Goal: Transaction & Acquisition: Purchase product/service

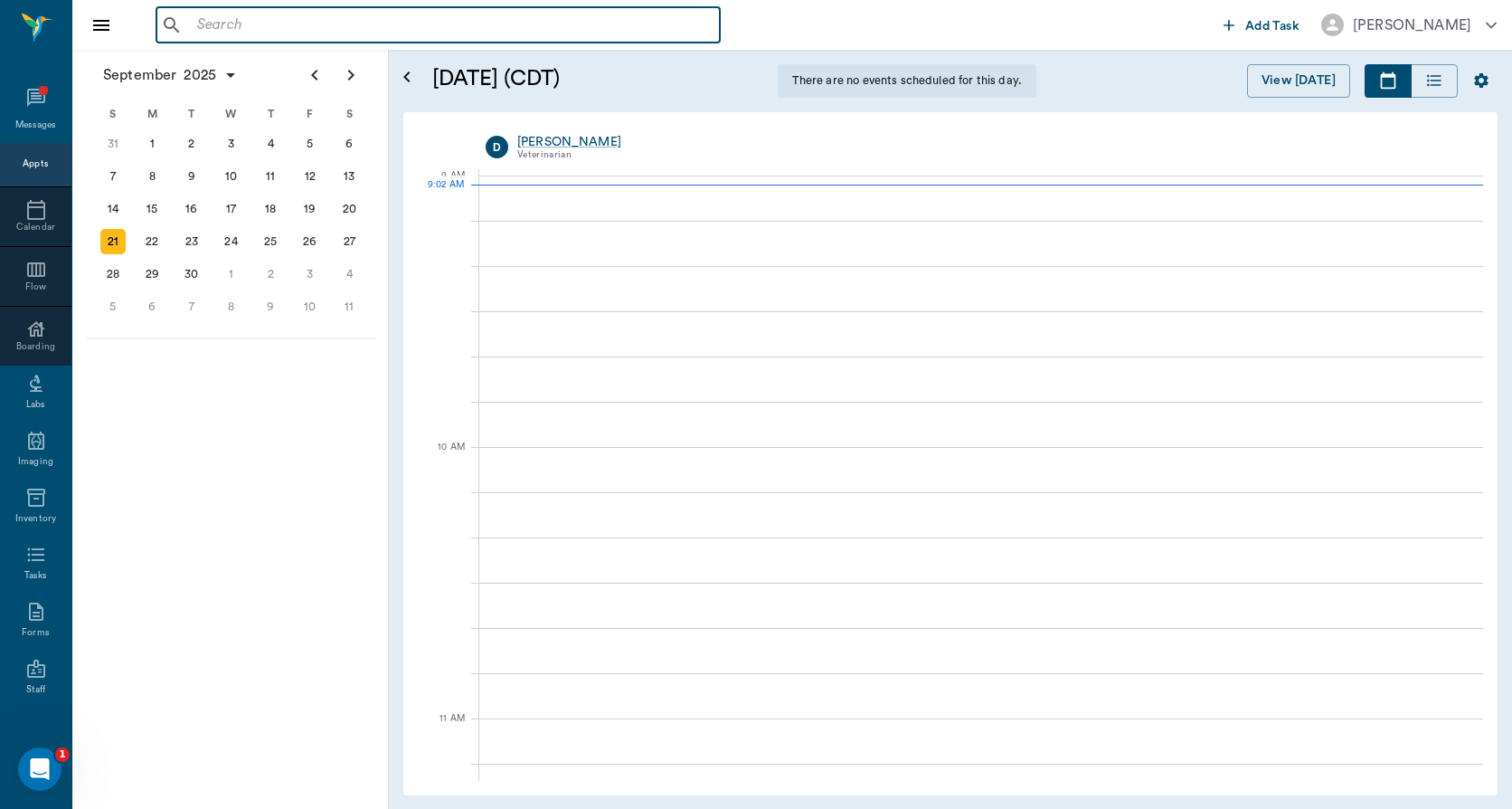
click at [199, 31] on input "text" at bounding box center [451, 25] width 522 height 26
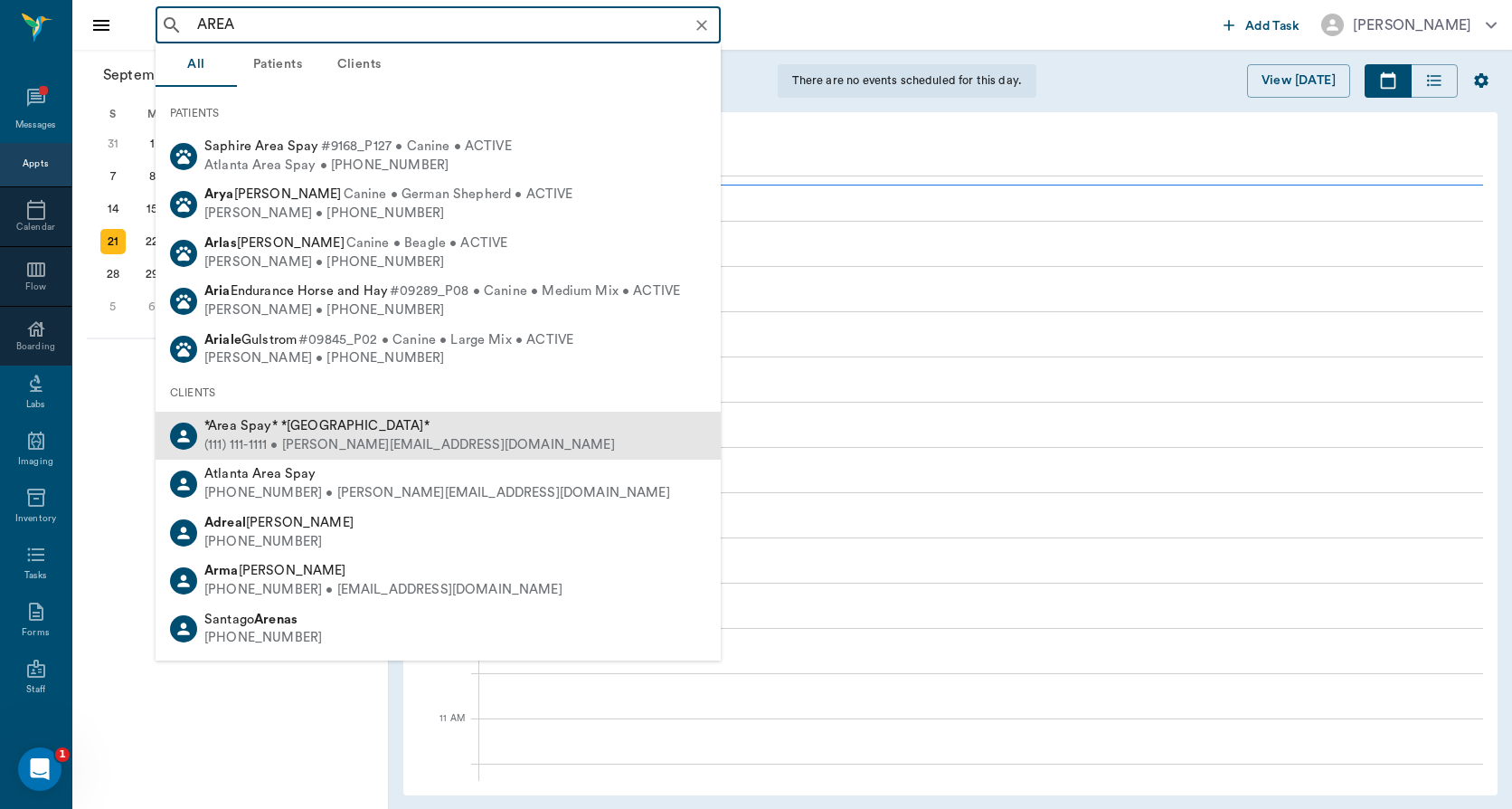
click at [279, 442] on div "(111) 111-1111 • [PERSON_NAME][EMAIL_ADDRESS][DOMAIN_NAME]" at bounding box center [410, 445] width 411 height 19
type input "AREA"
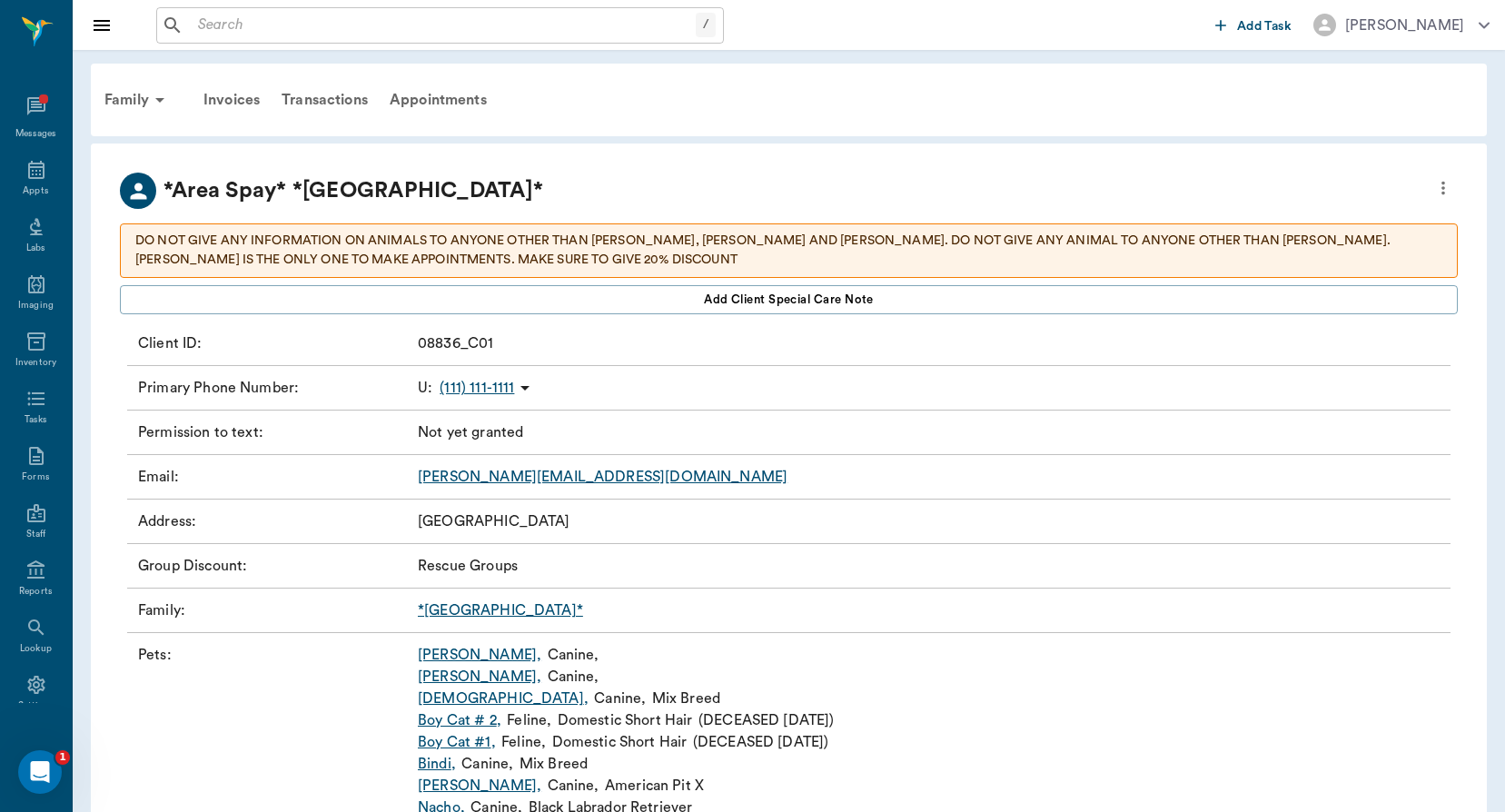
click at [465, 614] on link "*[GEOGRAPHIC_DATA]*" at bounding box center [501, 610] width 165 height 14
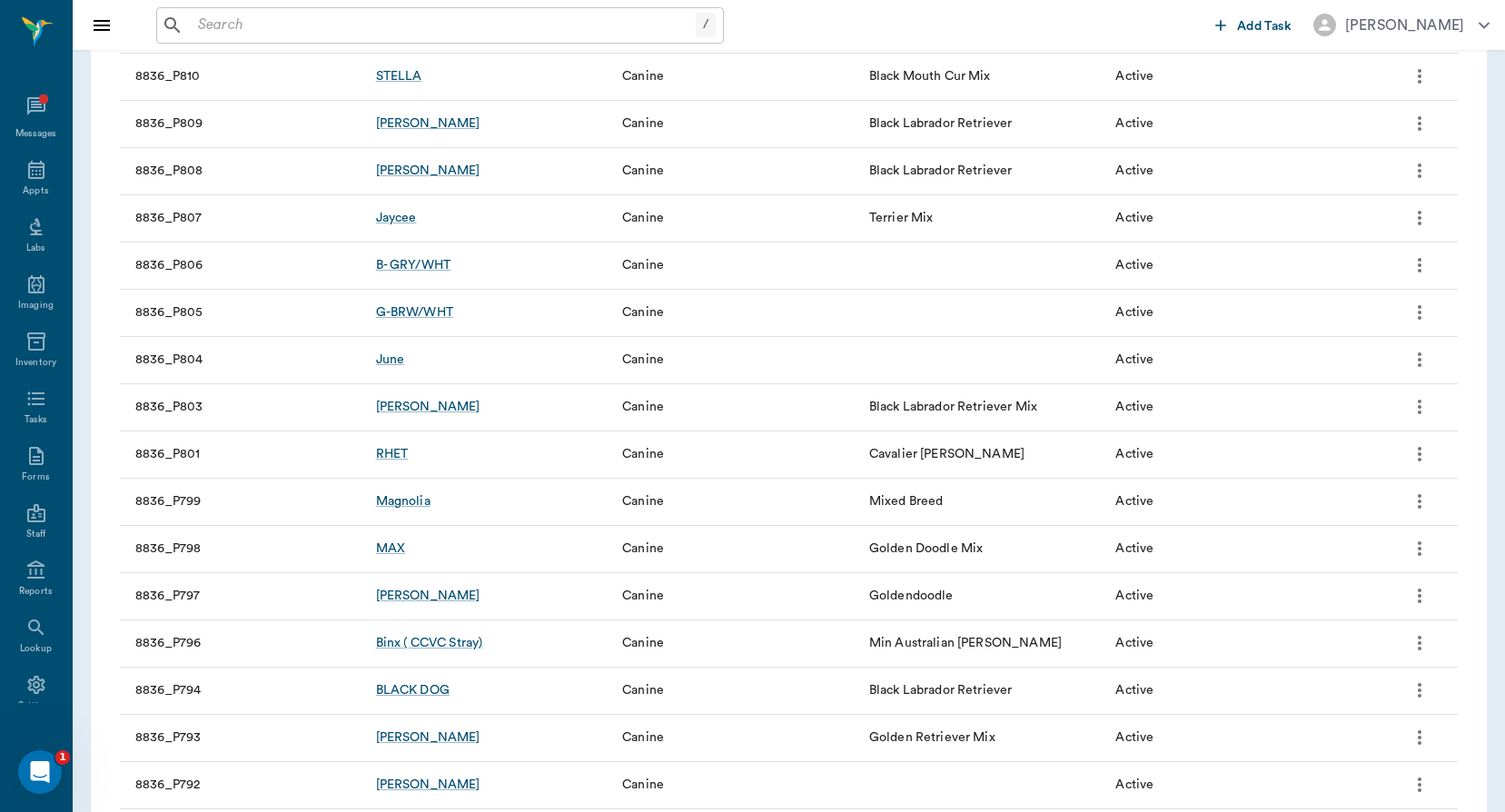
scroll to position [3064, 0]
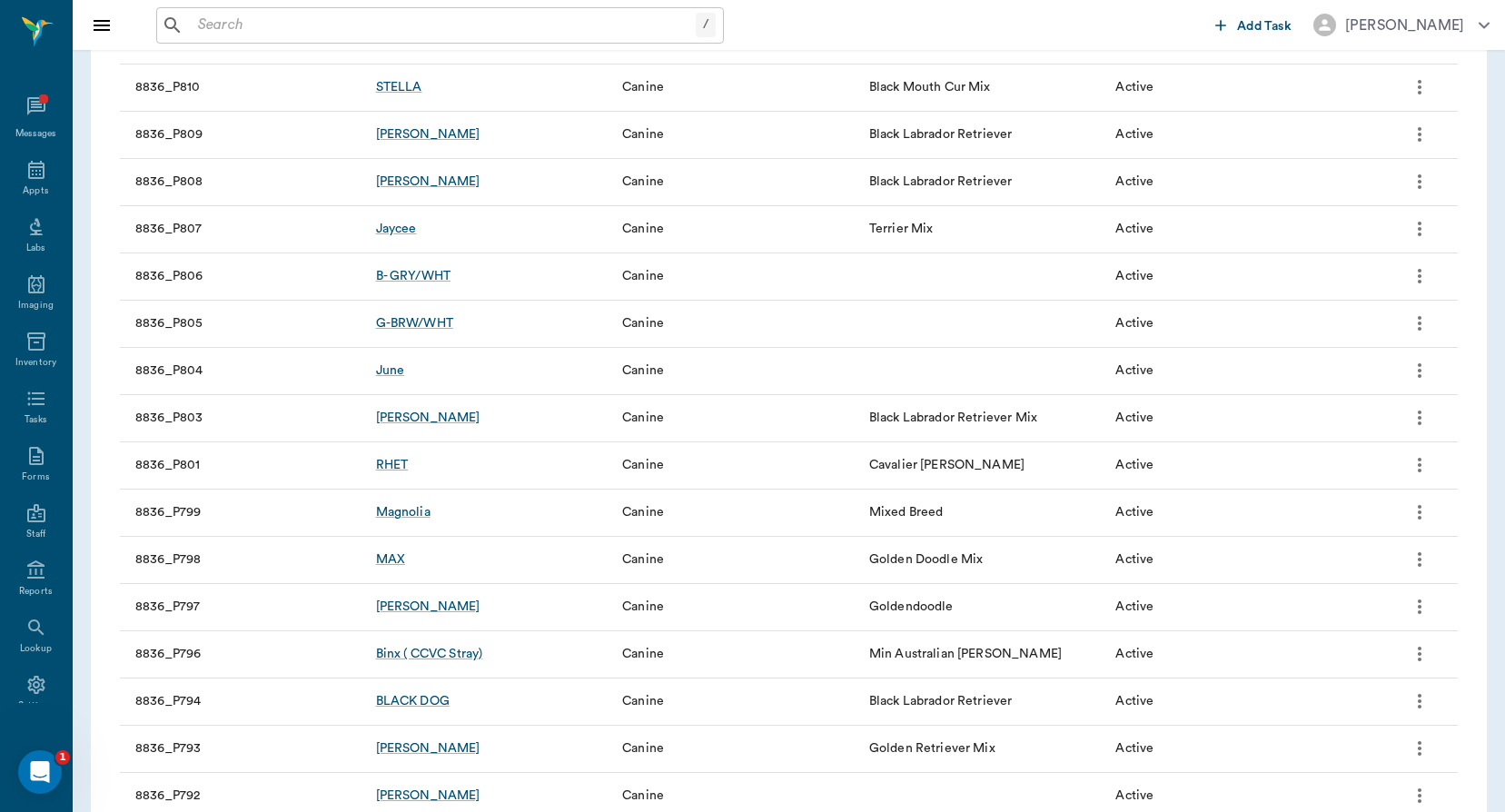
click at [199, 28] on input "text" at bounding box center [443, 25] width 506 height 26
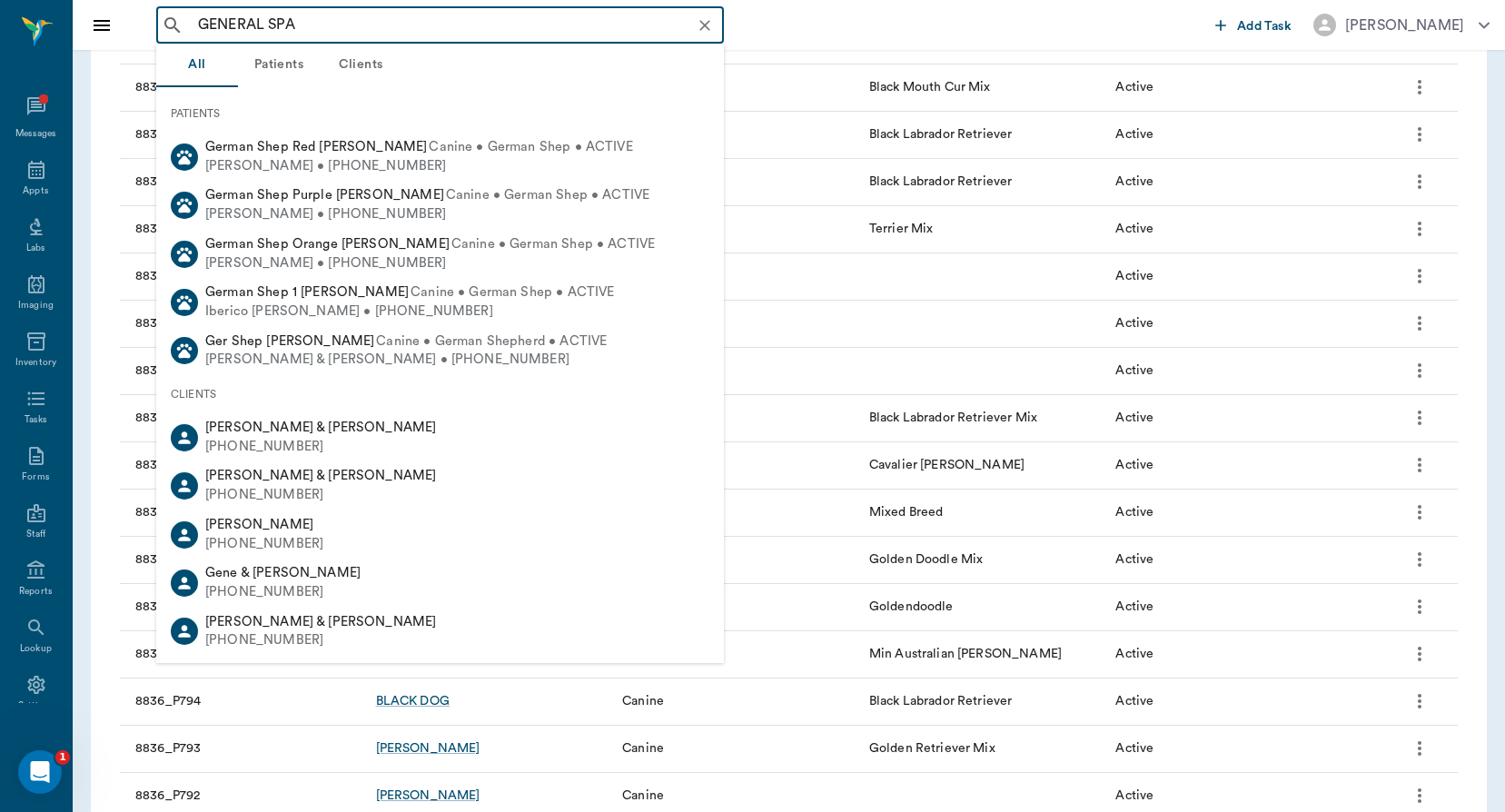
type input "GENERAL SPAY"
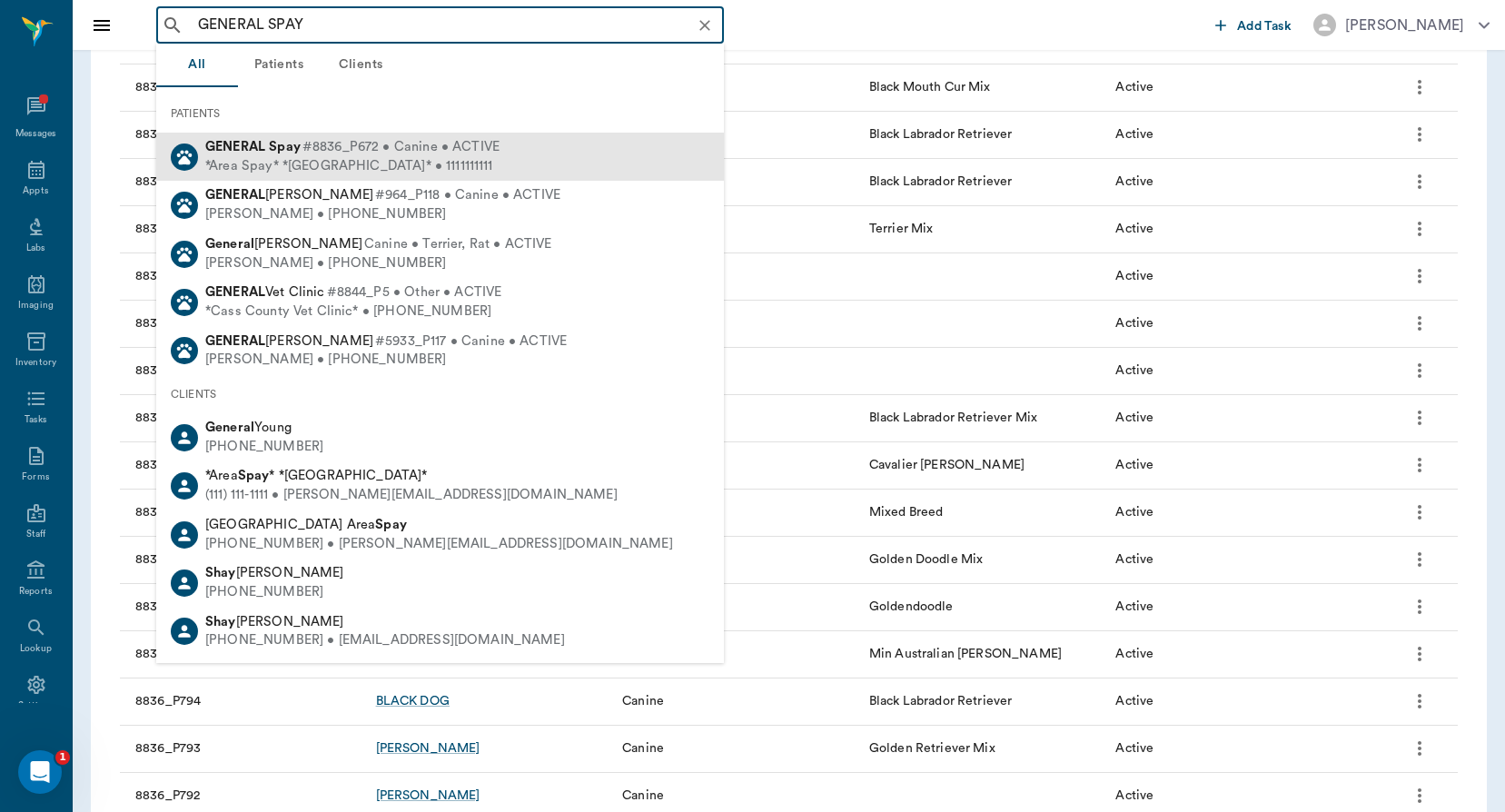
click at [300, 154] on div "GENERAL Spay #8836_P672 • Canine • ACTIVE" at bounding box center [352, 148] width 294 height 19
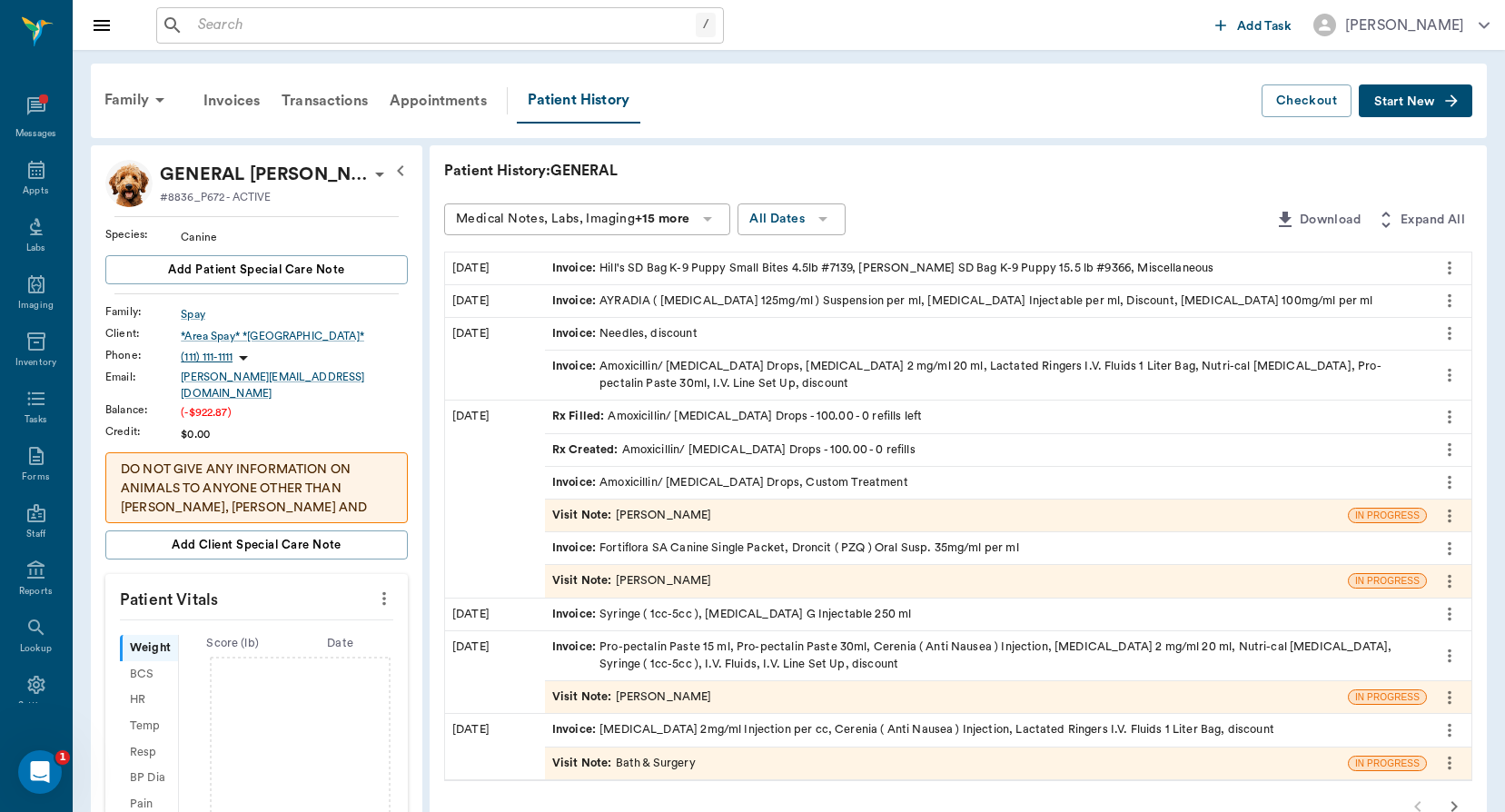
click at [1392, 102] on span "Start New" at bounding box center [1404, 102] width 60 height 0
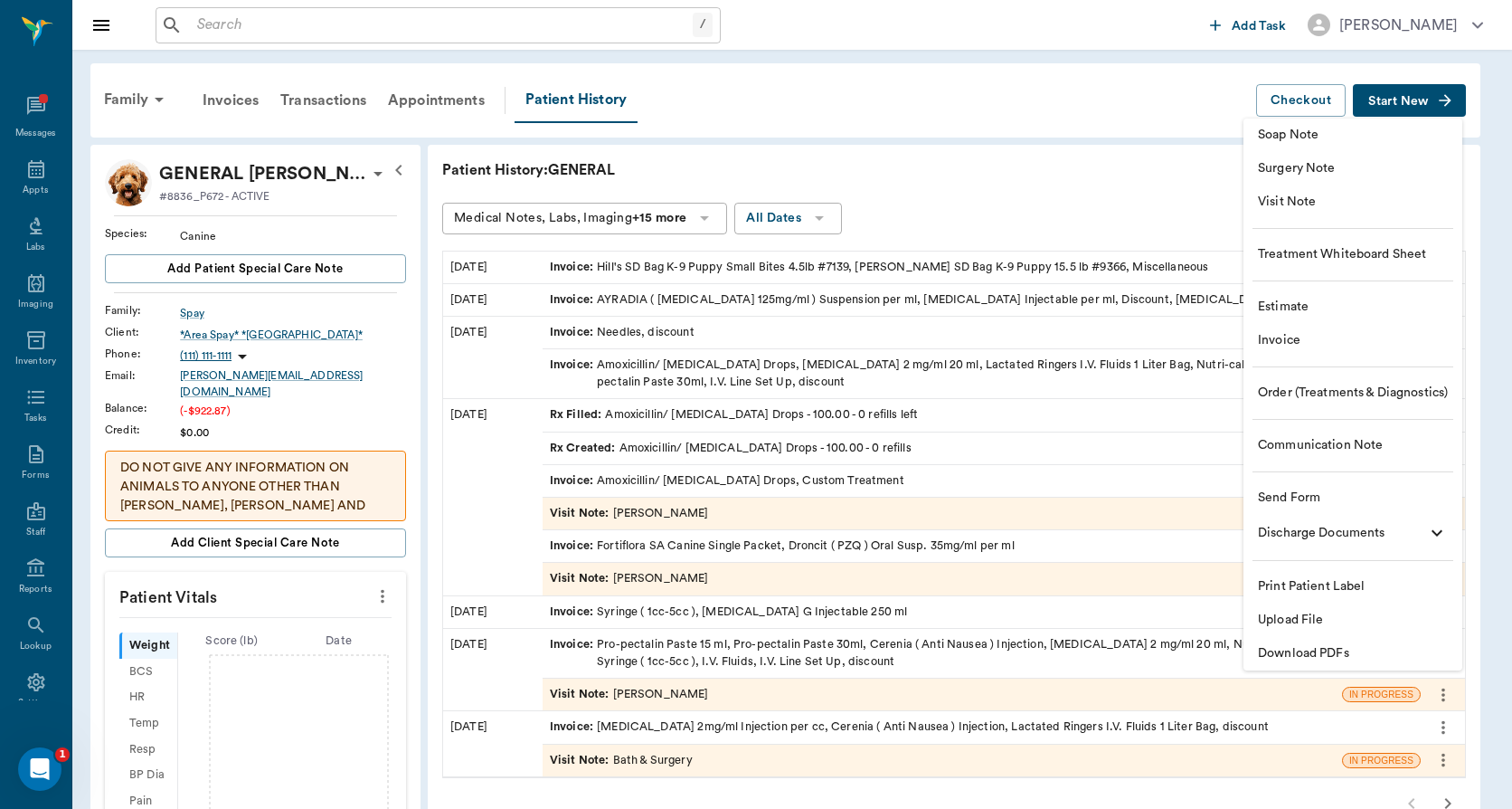
click at [1288, 345] on span "Invoice" at bounding box center [1352, 341] width 190 height 19
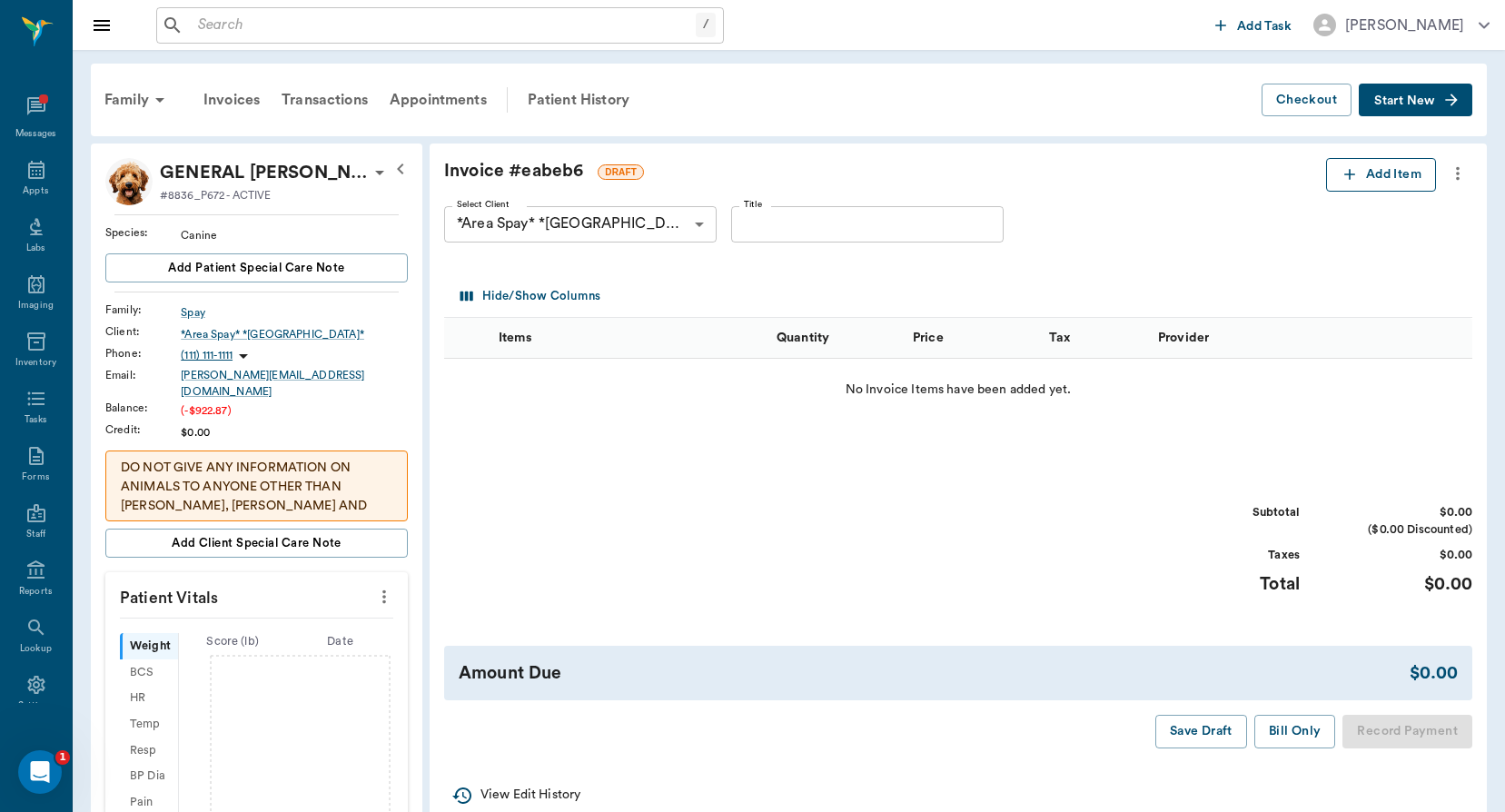
click at [1347, 176] on icon "button" at bounding box center [1350, 174] width 18 height 18
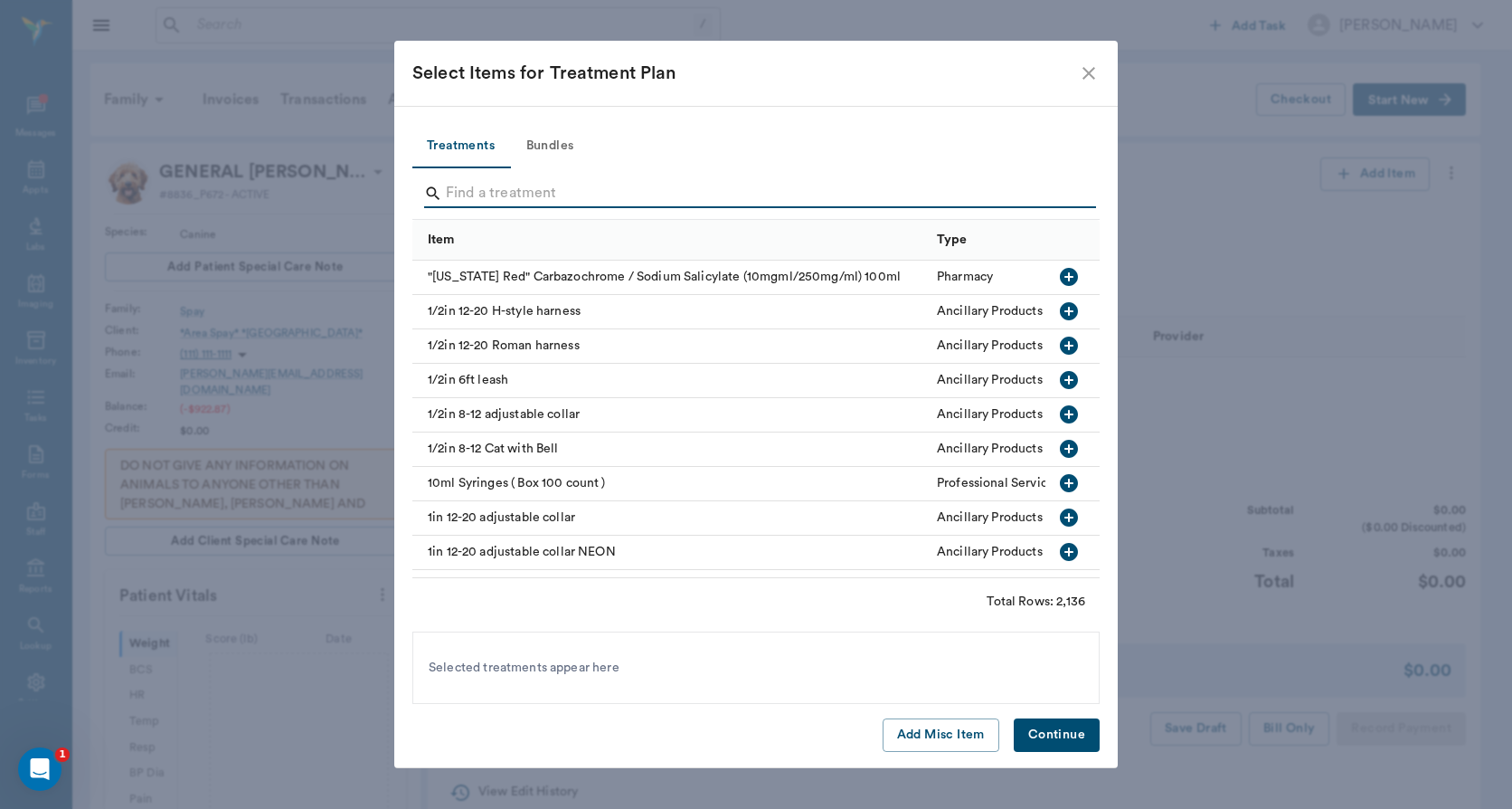
click at [484, 200] on input "Search" at bounding box center [757, 194] width 624 height 29
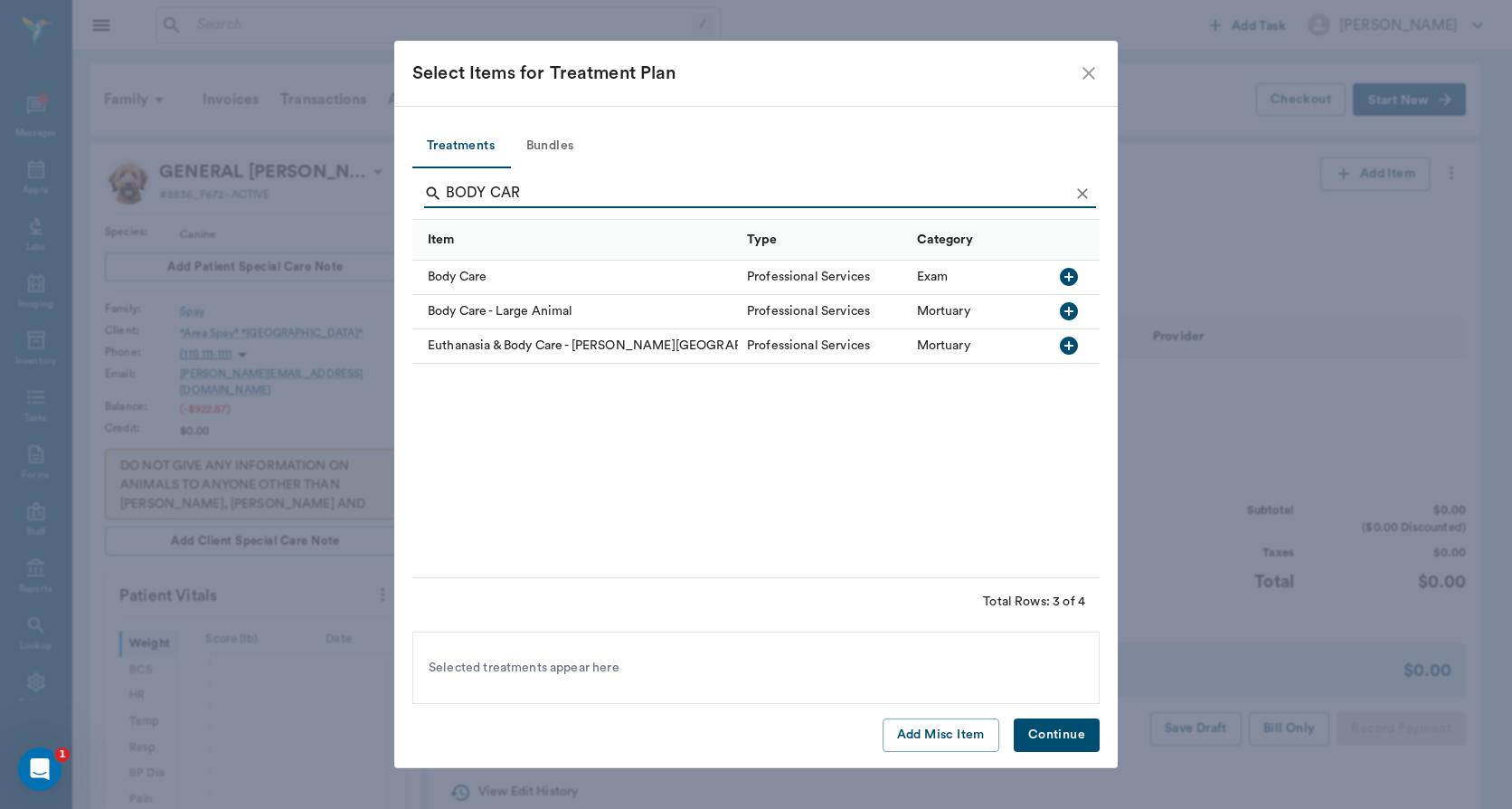
type input "BODY CAR"
click at [1075, 273] on icon "button" at bounding box center [1069, 276] width 18 height 18
drag, startPoint x: 533, startPoint y: 186, endPoint x: 423, endPoint y: 190, distance: 110.1
click at [423, 190] on div "BODY CAR" at bounding box center [756, 194] width 688 height 52
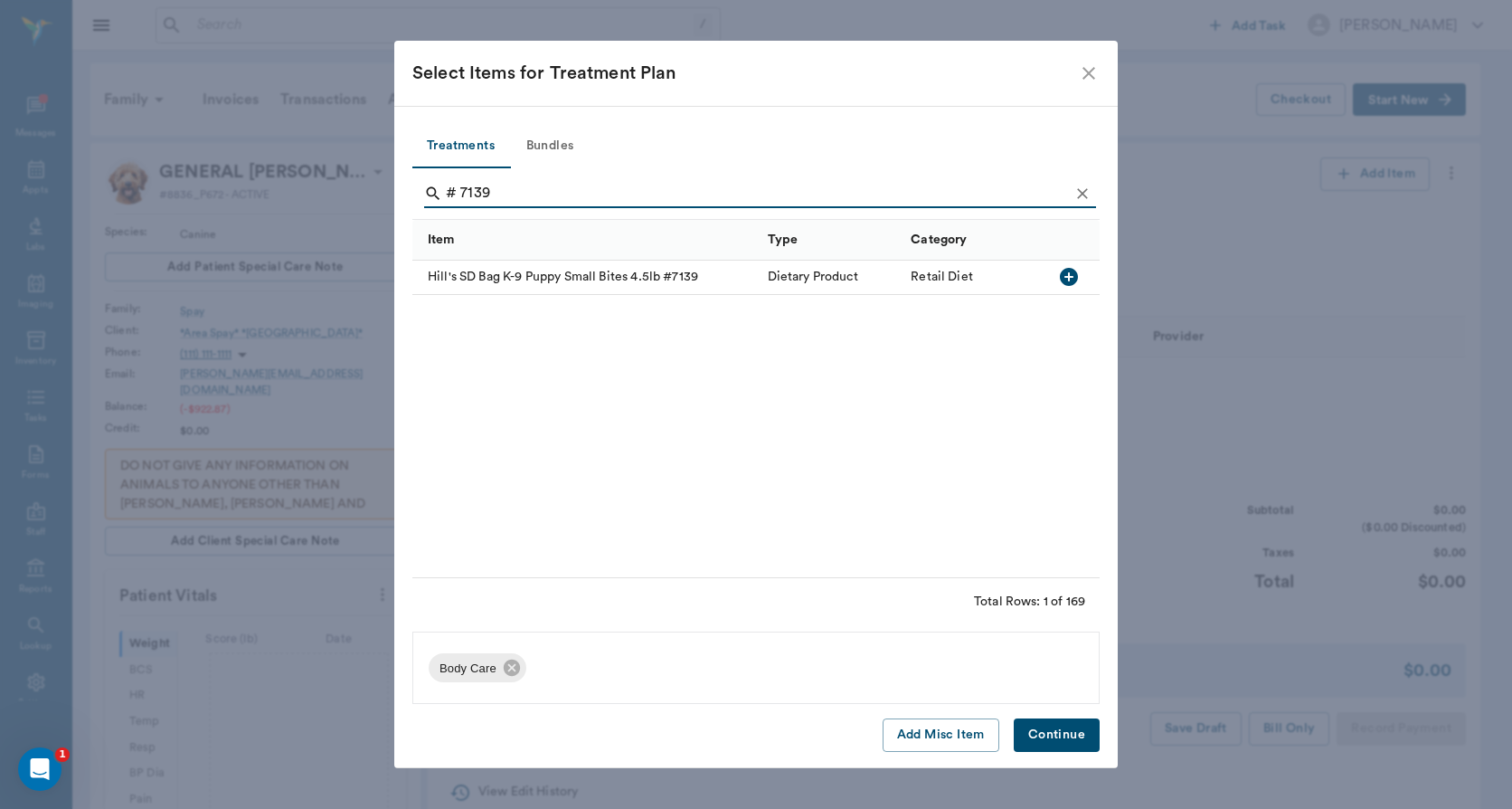
type input "# 7139"
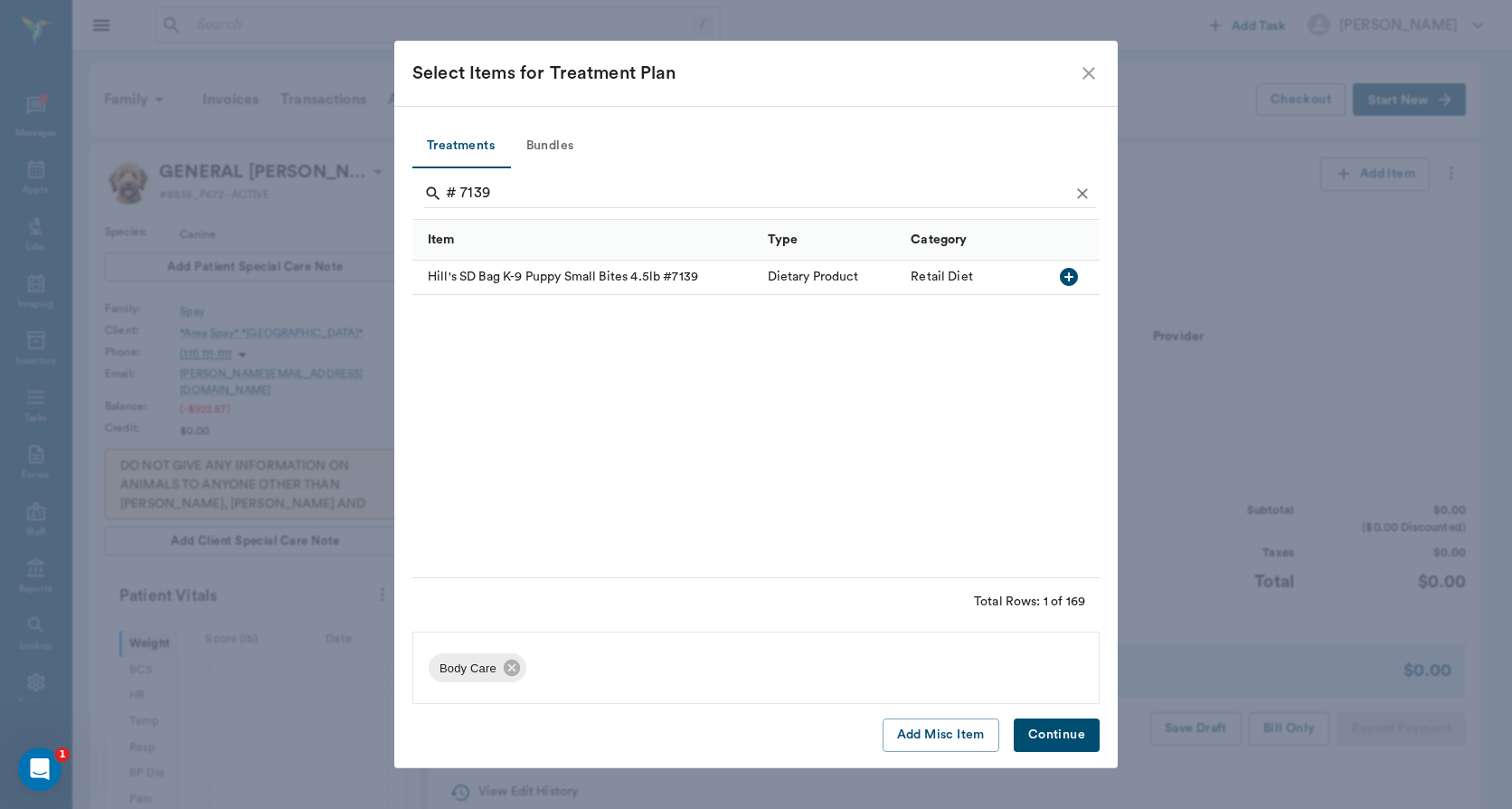
click at [1068, 277] on icon "button" at bounding box center [1069, 276] width 22 height 22
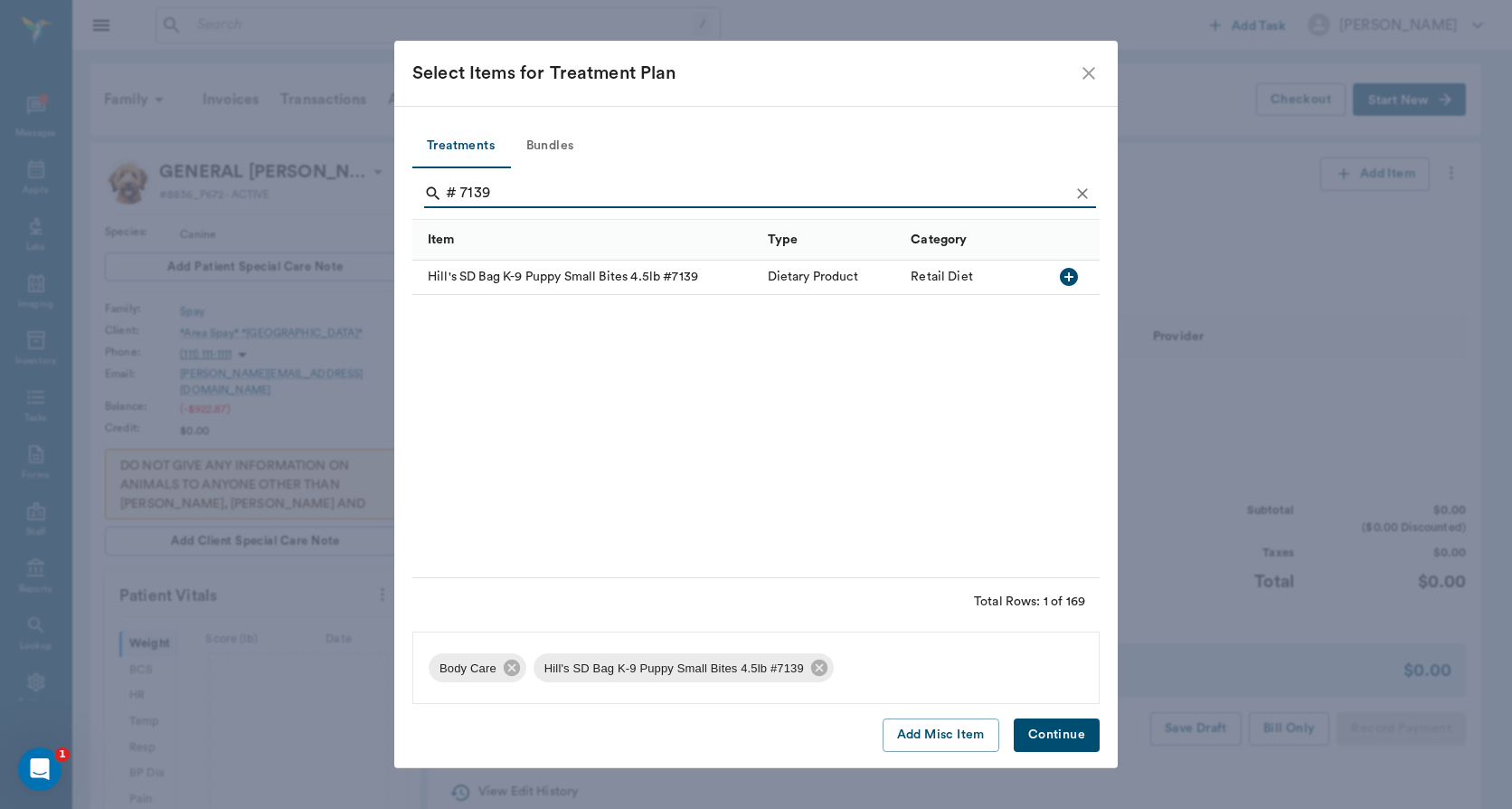
drag, startPoint x: 507, startPoint y: 194, endPoint x: 441, endPoint y: 199, distance: 66.2
click at [441, 199] on div "# 7139" at bounding box center [760, 194] width 672 height 29
click at [1074, 743] on button "Continue" at bounding box center [1057, 734] width 86 height 33
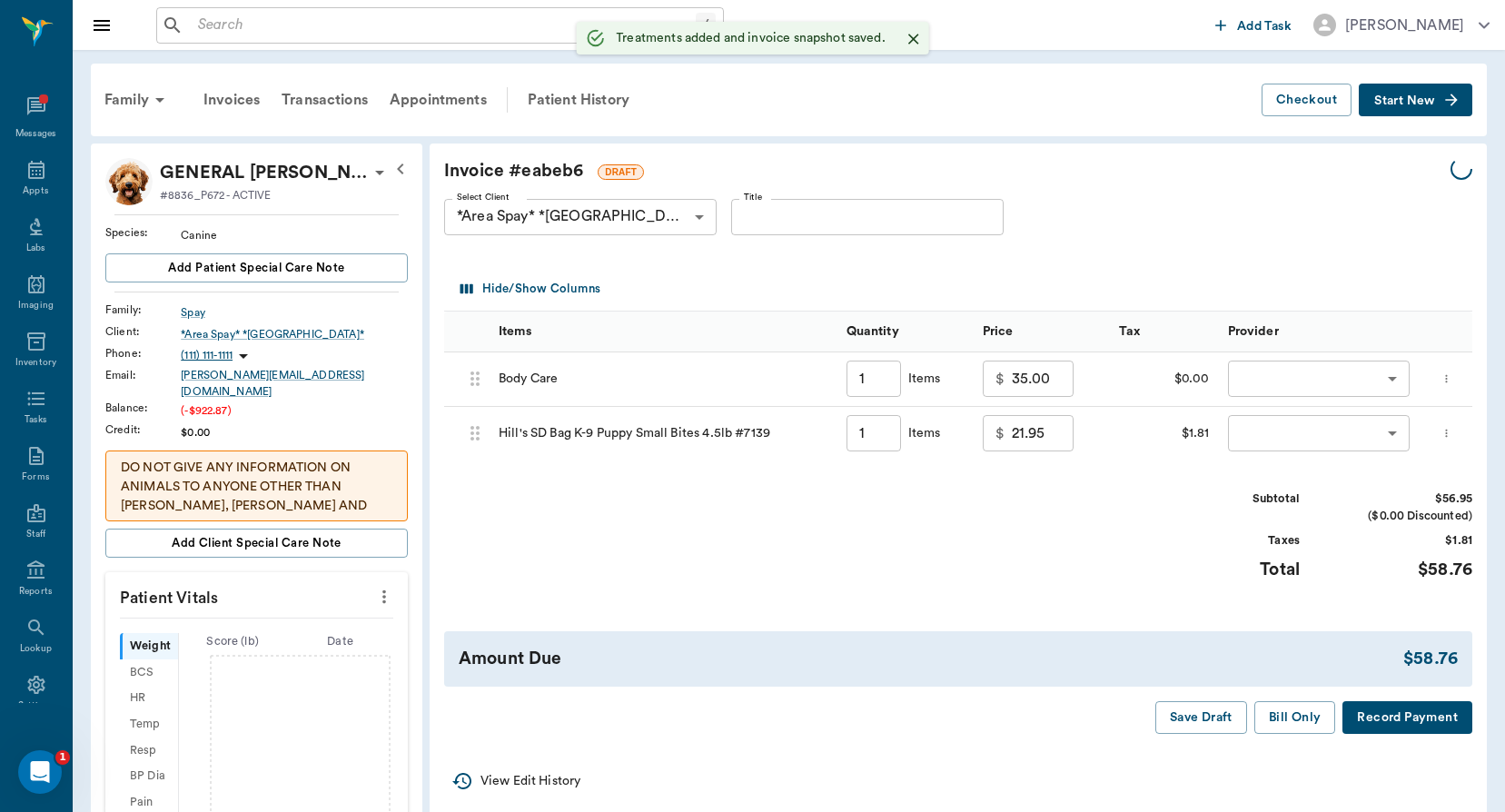
type input "1.00"
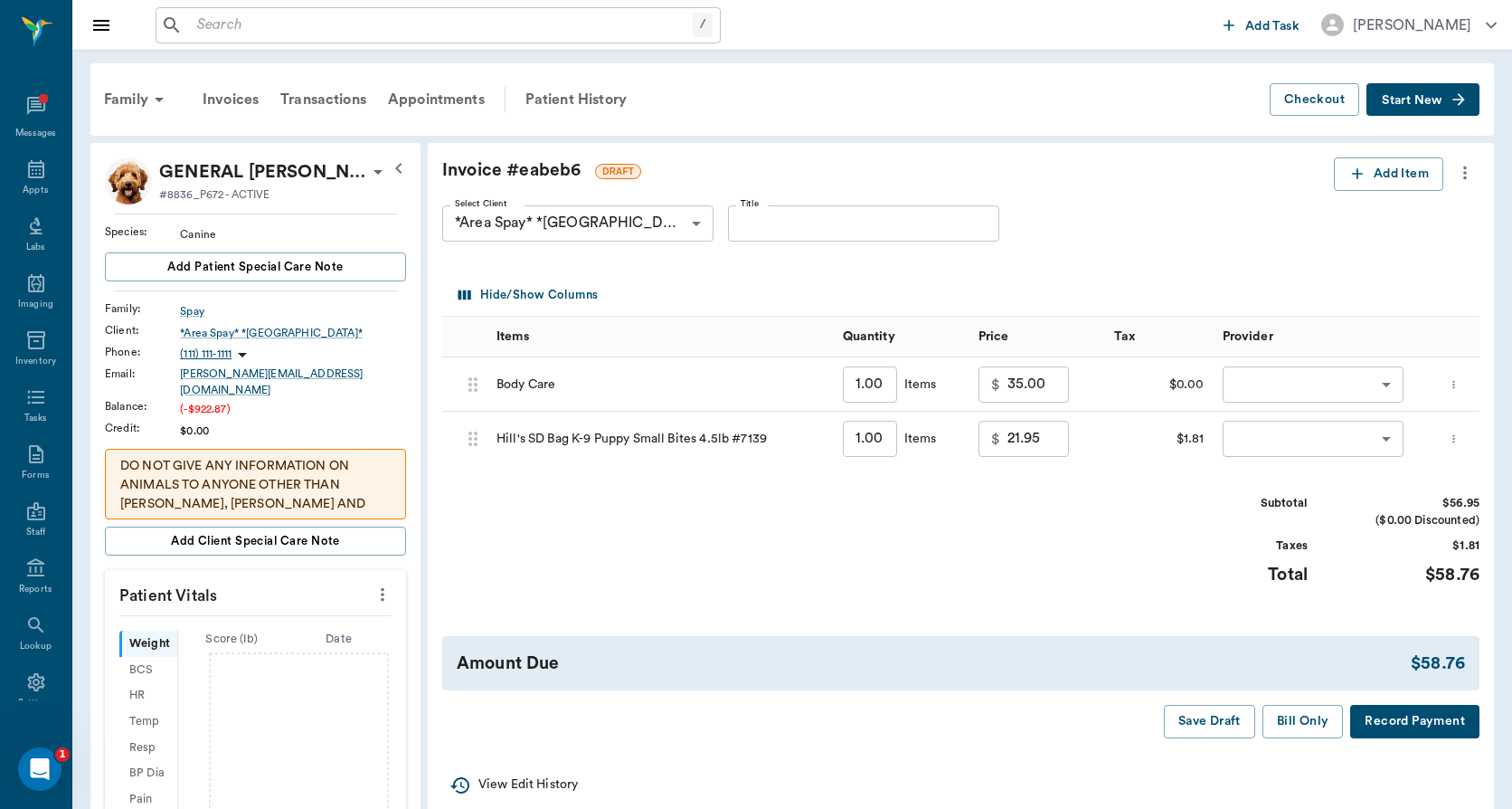
click at [1288, 386] on body "/ ​ Add Task [PERSON_NAME] Nectar Messages Appts Labs Imaging Inventory Tasks F…" at bounding box center [756, 774] width 1512 height 1547
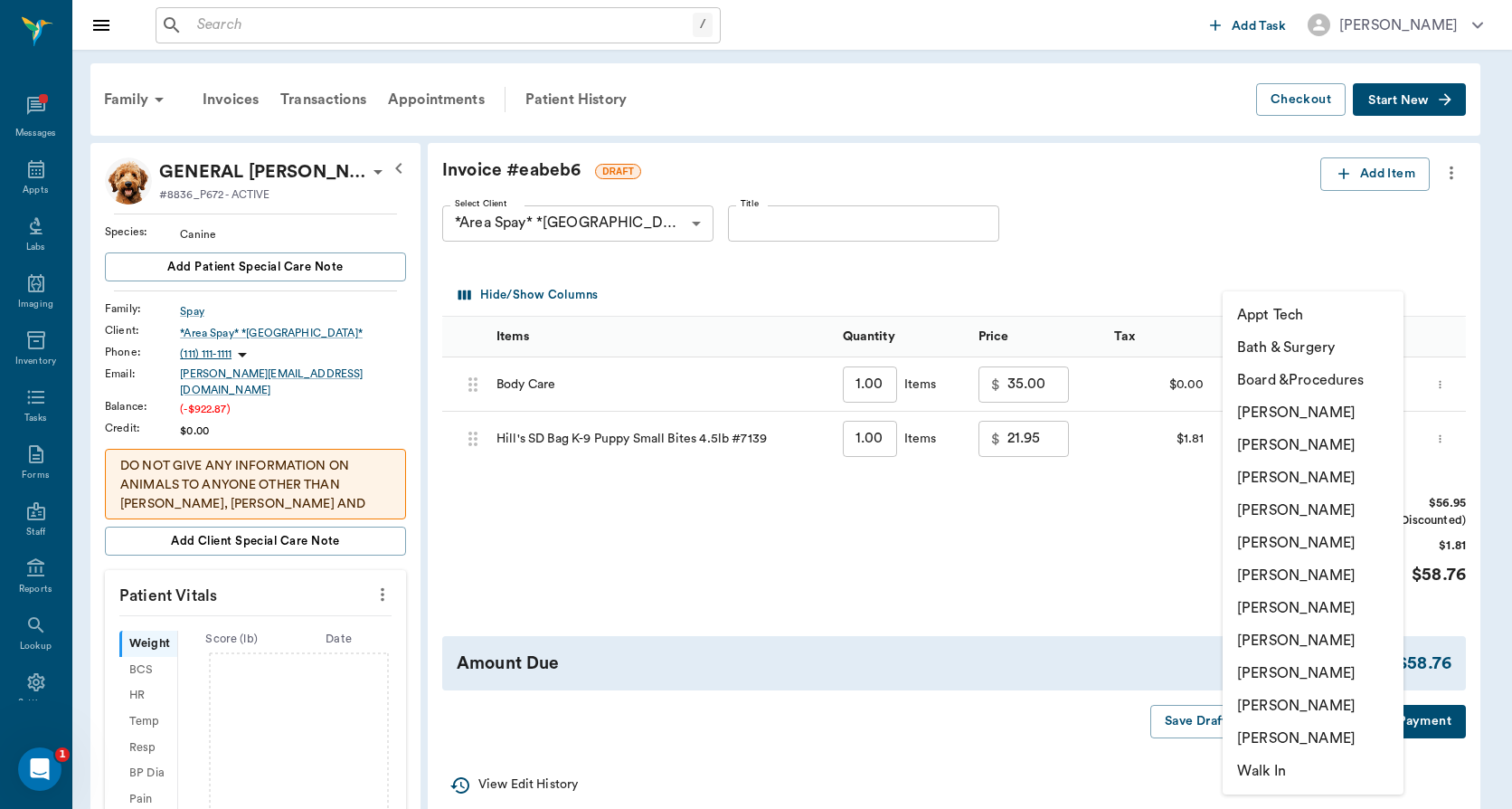
click at [1256, 672] on li "[PERSON_NAME]" at bounding box center [1312, 673] width 181 height 32
type input "none-63ec2ede52e12b0ba117d0d7"
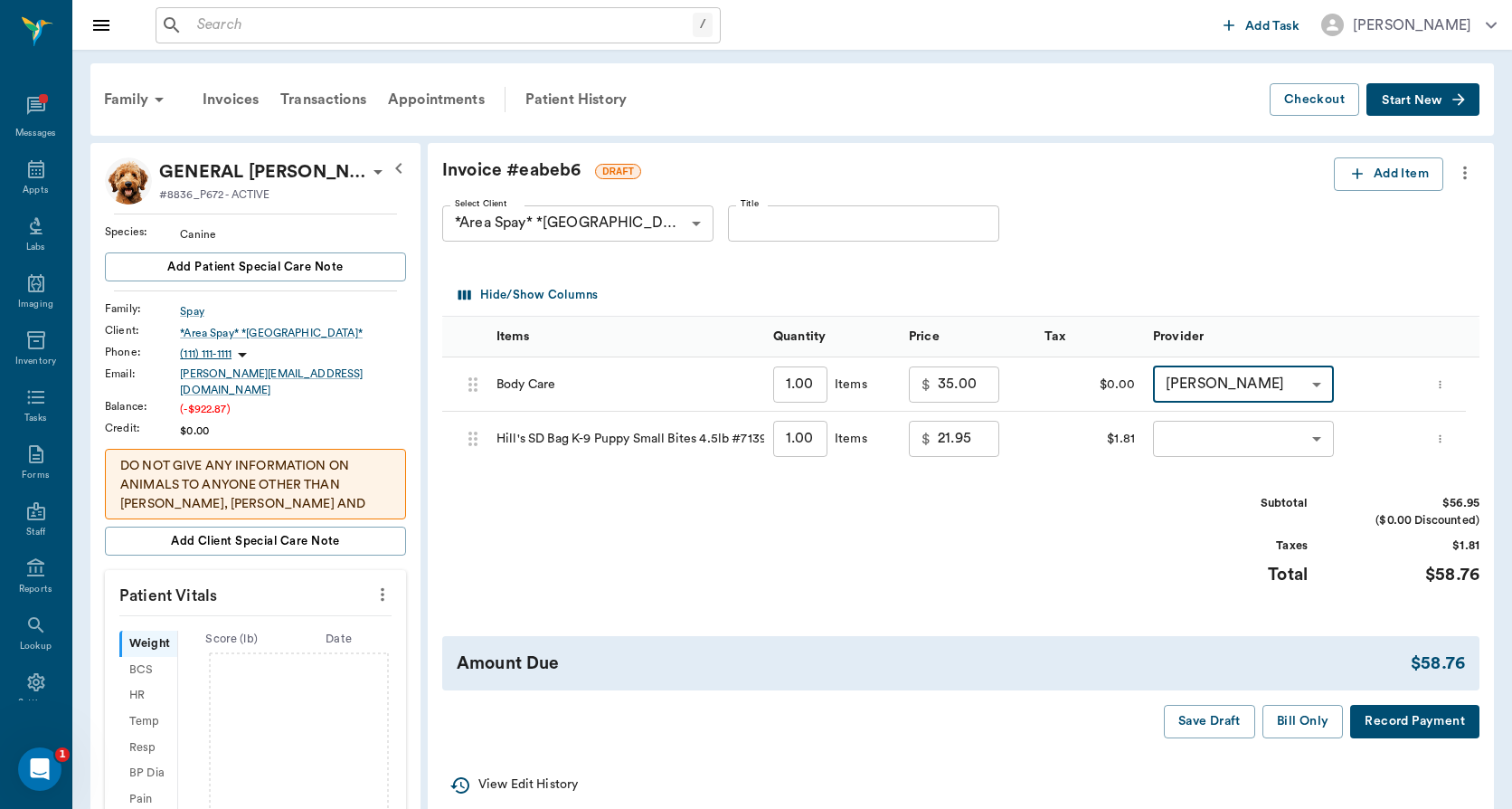
click at [1228, 431] on body "/ ​ Add Task [PERSON_NAME] Nectar Messages Appts Labs Imaging Inventory Tasks F…" at bounding box center [756, 774] width 1512 height 1547
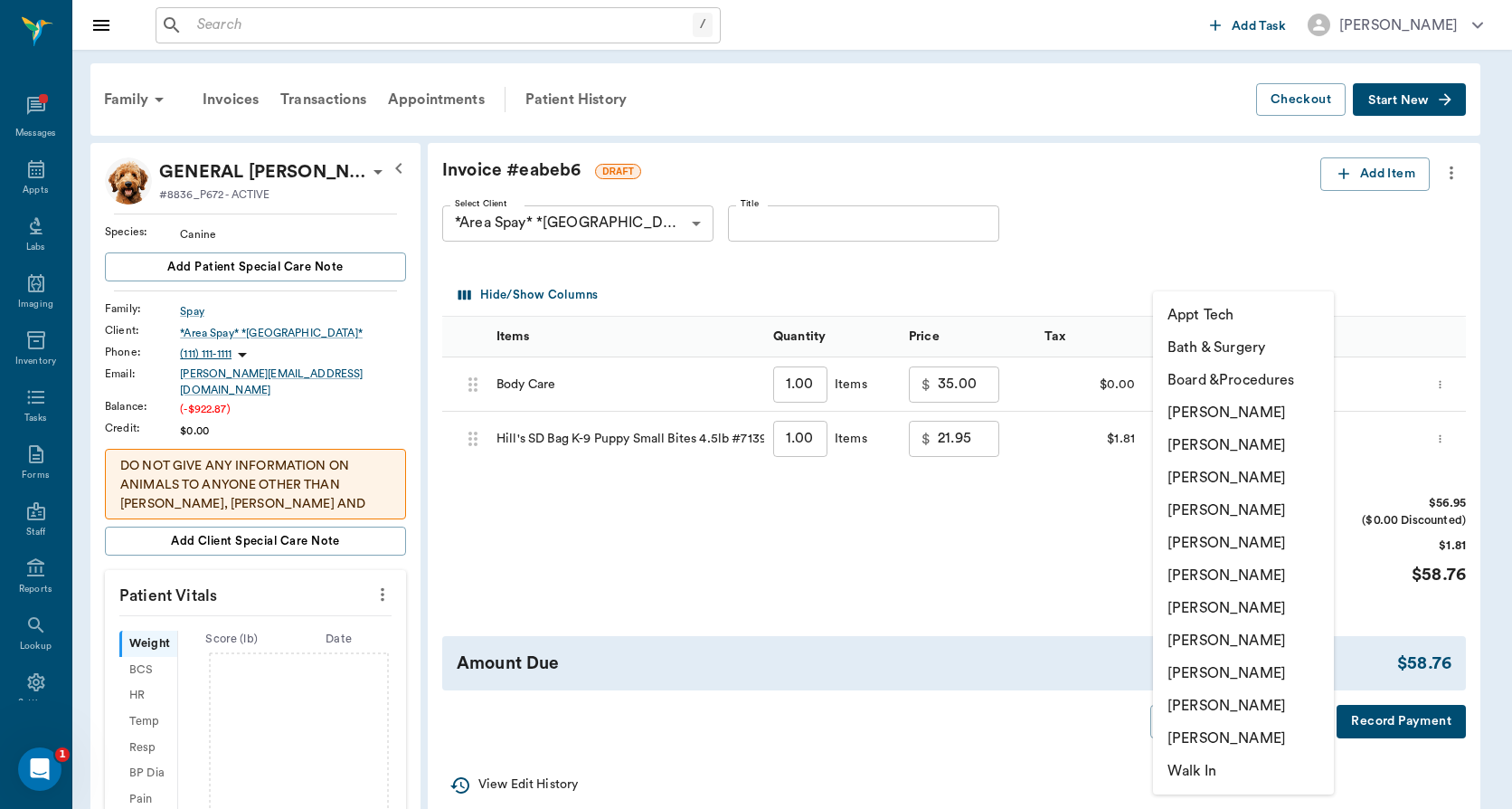
click at [1212, 671] on li "[PERSON_NAME]" at bounding box center [1243, 673] width 181 height 32
type input "none-63ec2ede52e12b0ba117d0d7"
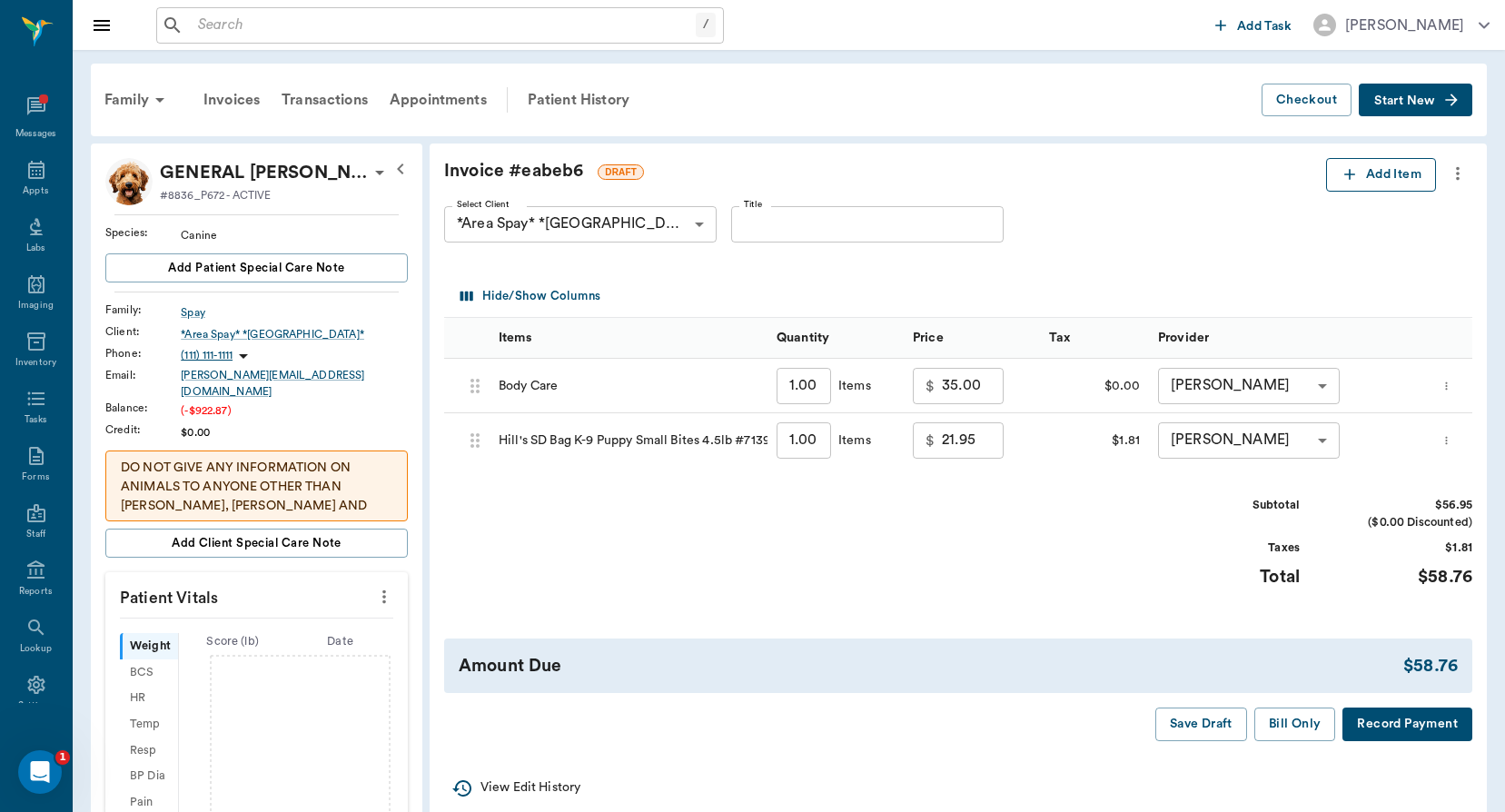
click at [1348, 182] on icon "button" at bounding box center [1350, 174] width 18 height 18
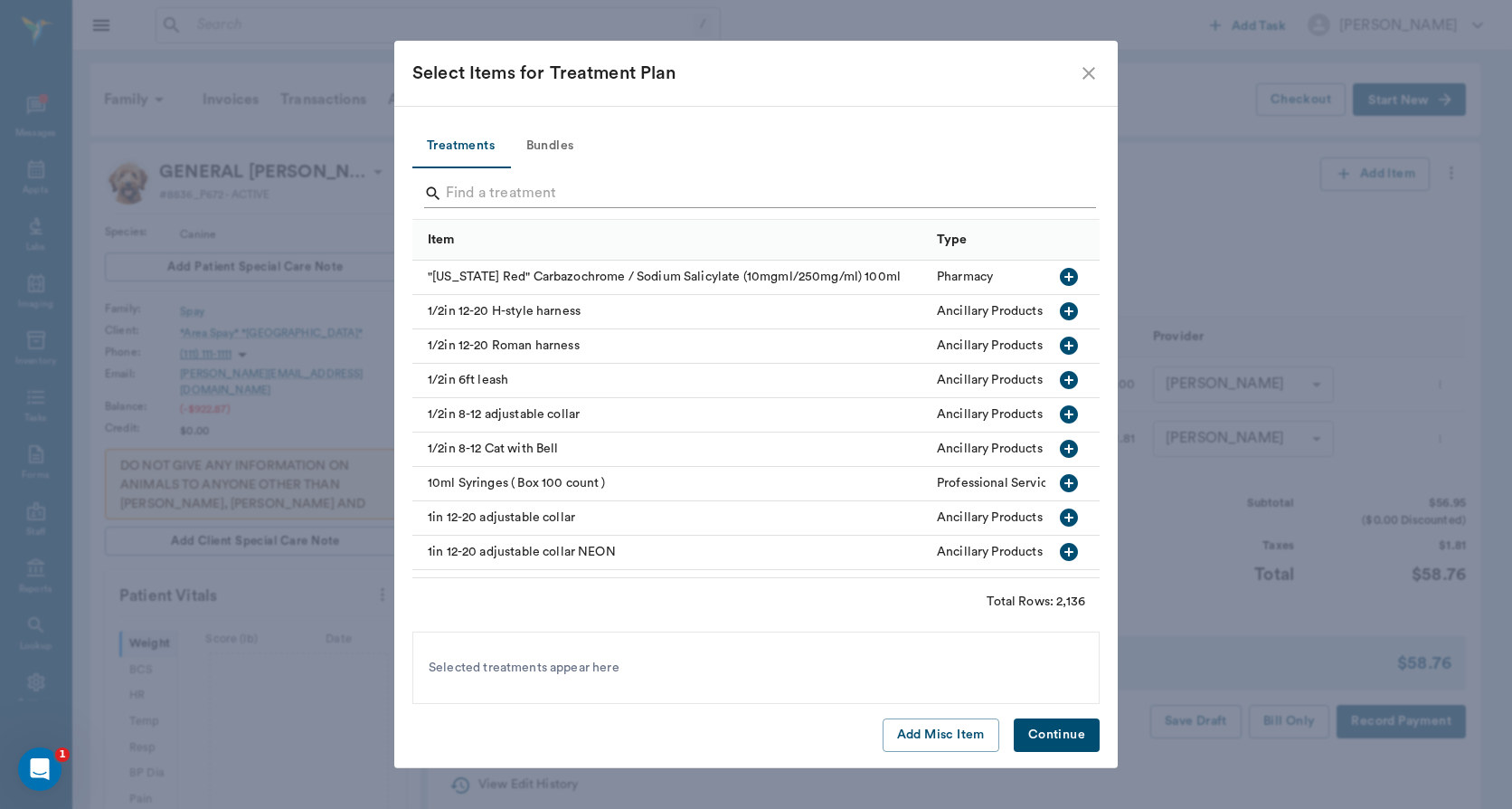
click at [466, 204] on input "Search" at bounding box center [757, 194] width 624 height 29
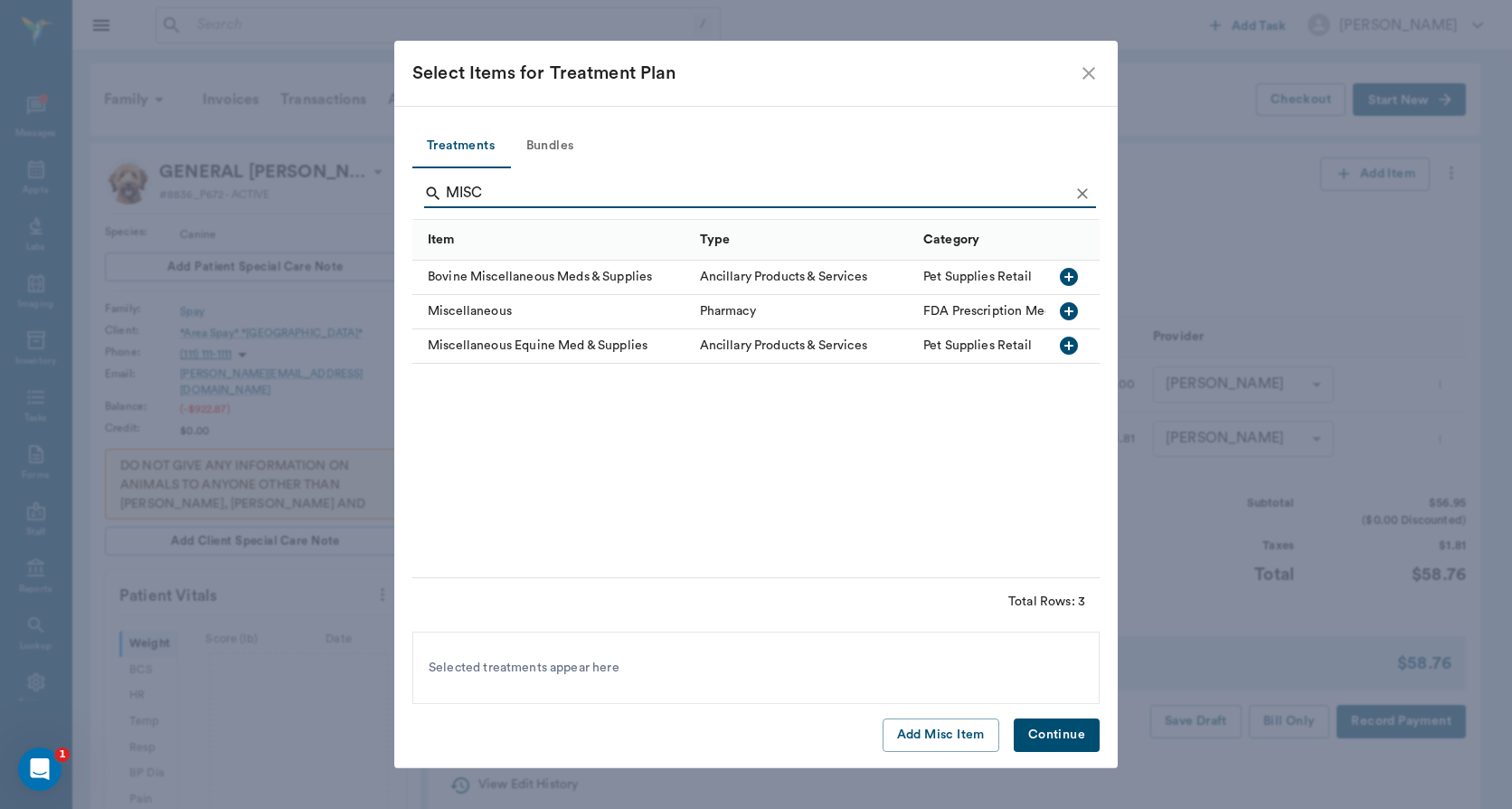
drag, startPoint x: 490, startPoint y: 190, endPoint x: 439, endPoint y: 190, distance: 51.0
click at [439, 190] on div "MISC" at bounding box center [760, 194] width 672 height 29
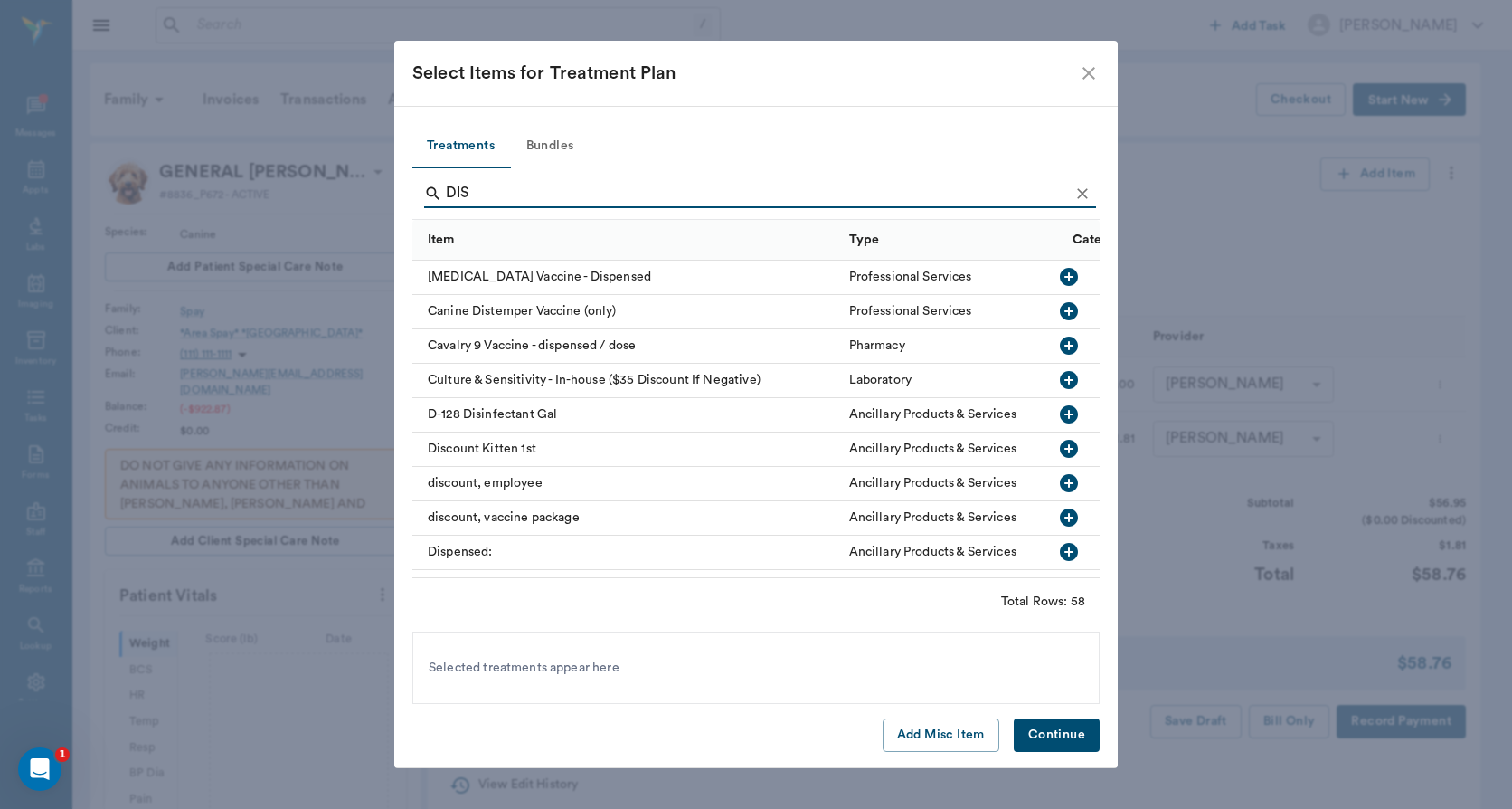
drag, startPoint x: 492, startPoint y: 191, endPoint x: 439, endPoint y: 194, distance: 53.1
click at [444, 192] on div "DIS" at bounding box center [760, 194] width 672 height 29
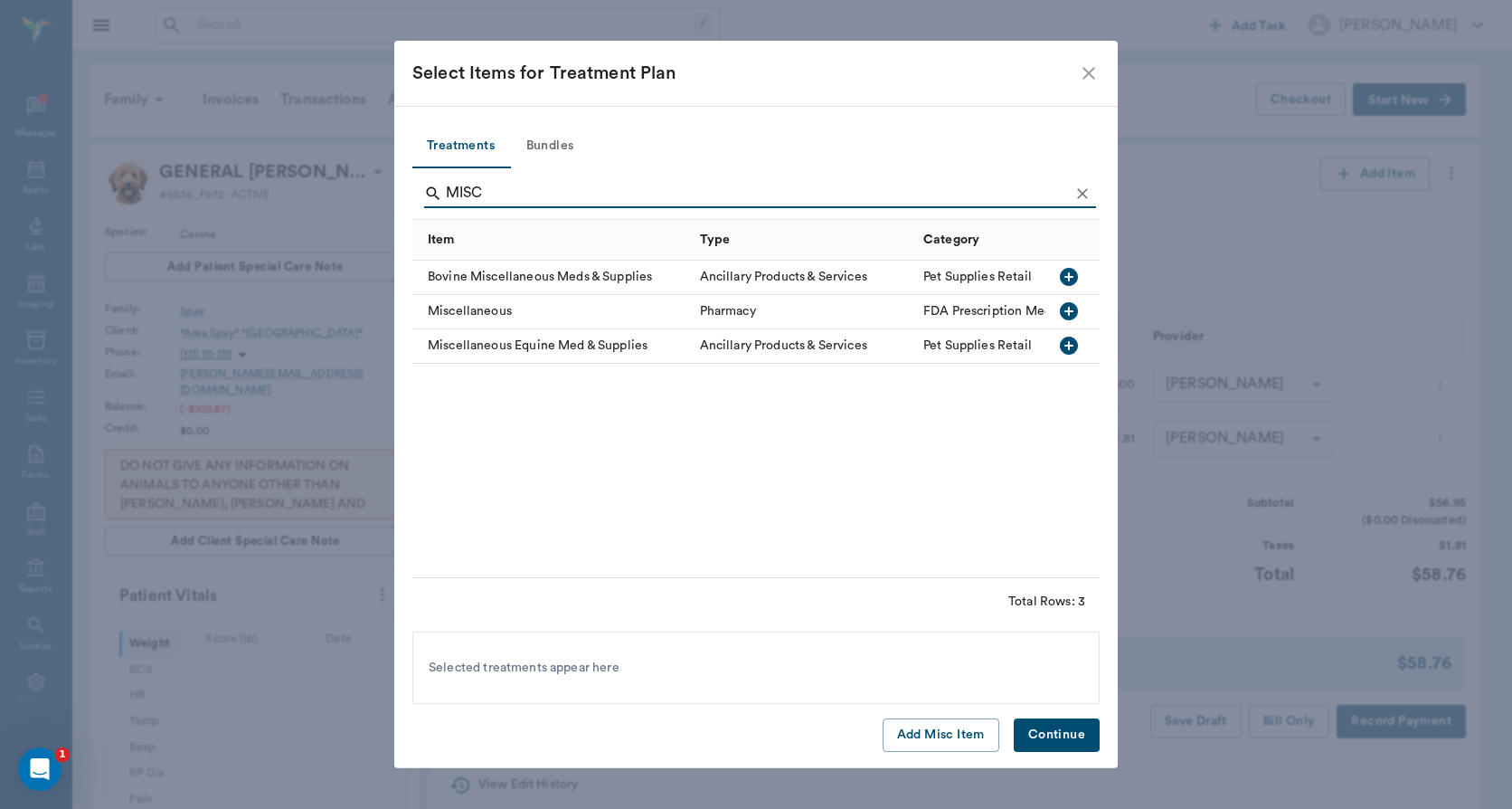
type input "MISC"
click at [1064, 309] on icon "button" at bounding box center [1069, 310] width 18 height 18
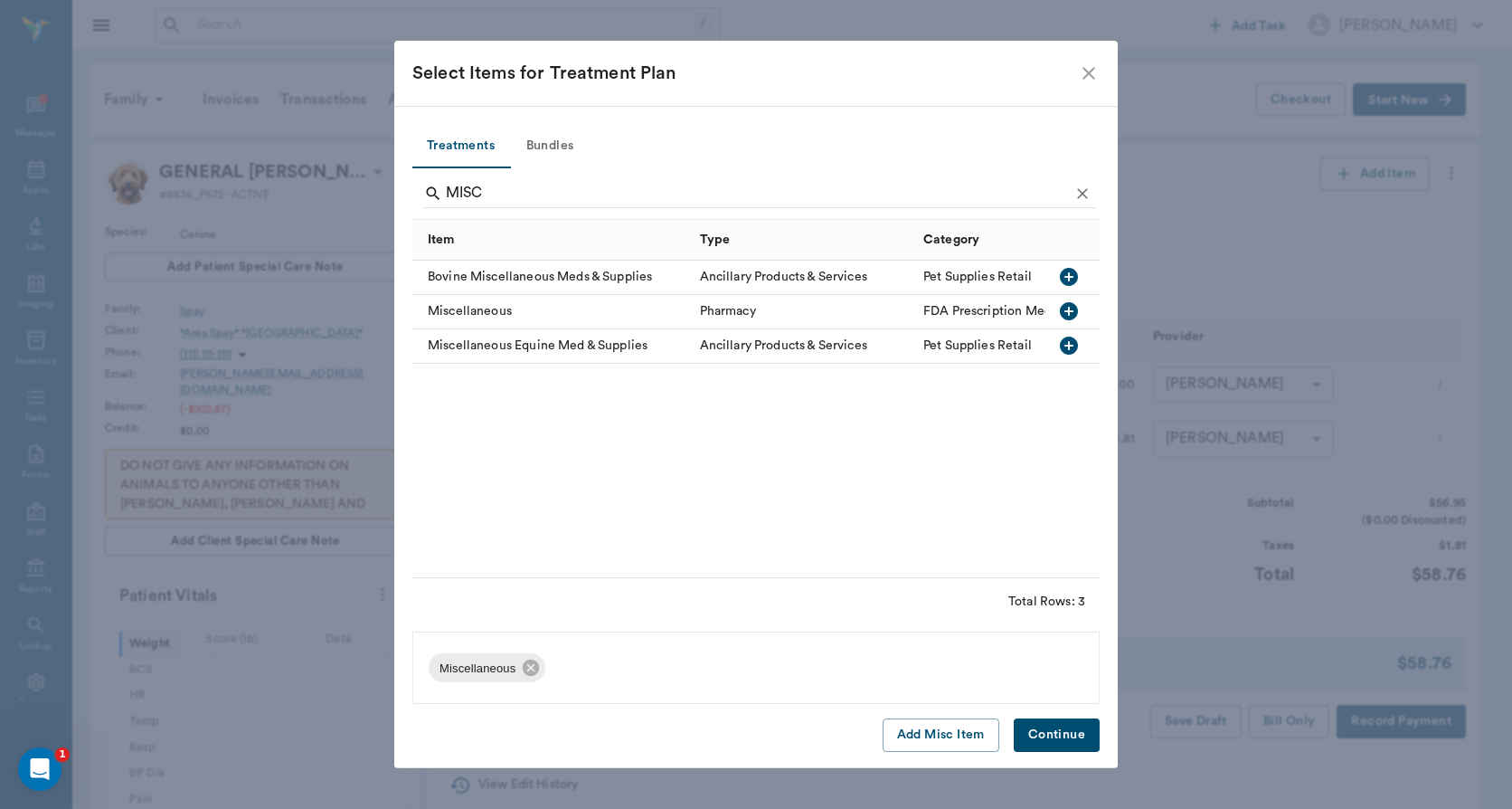
click at [1051, 730] on button "Continue" at bounding box center [1057, 734] width 86 height 33
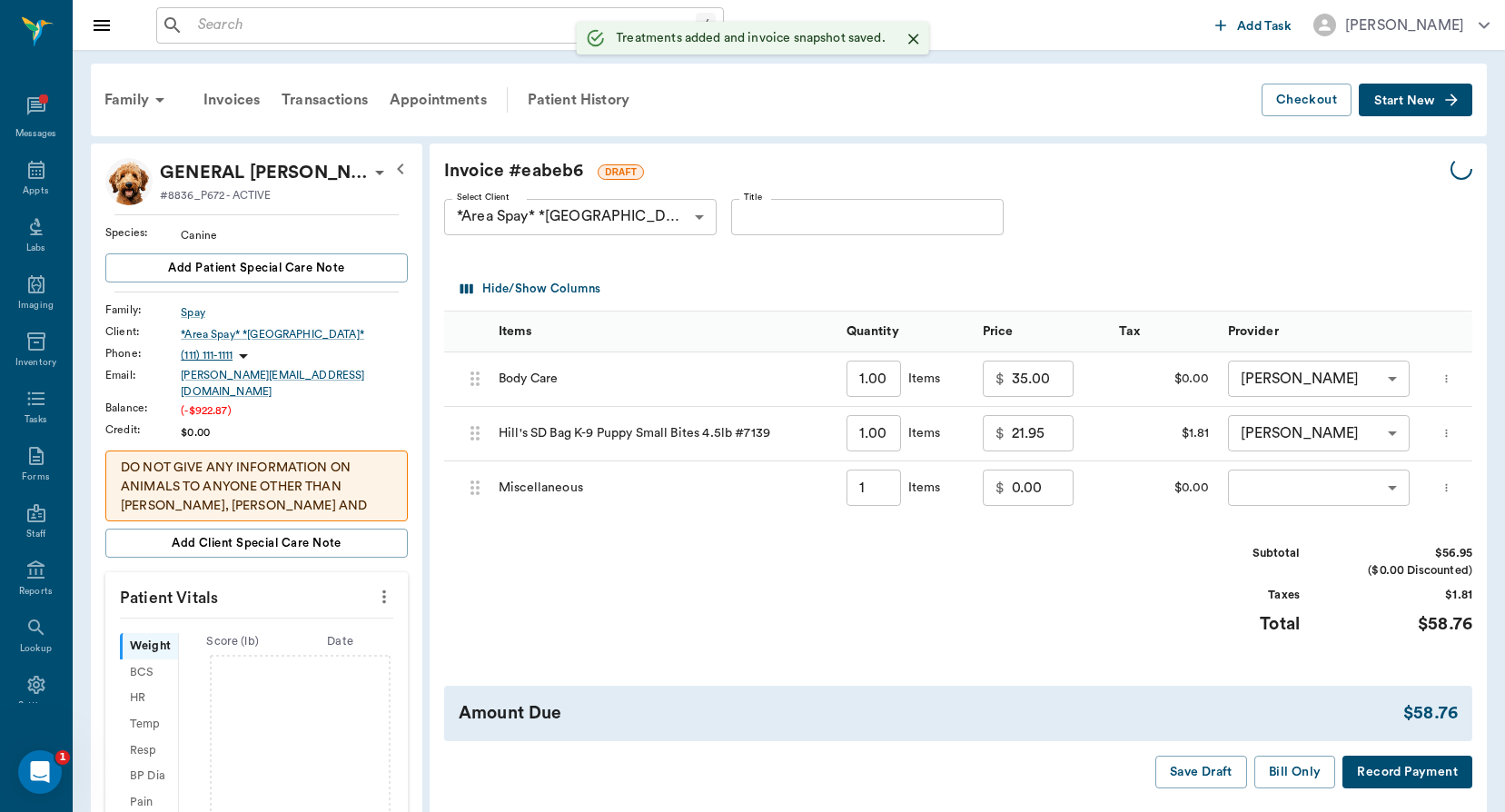
type input "1.00"
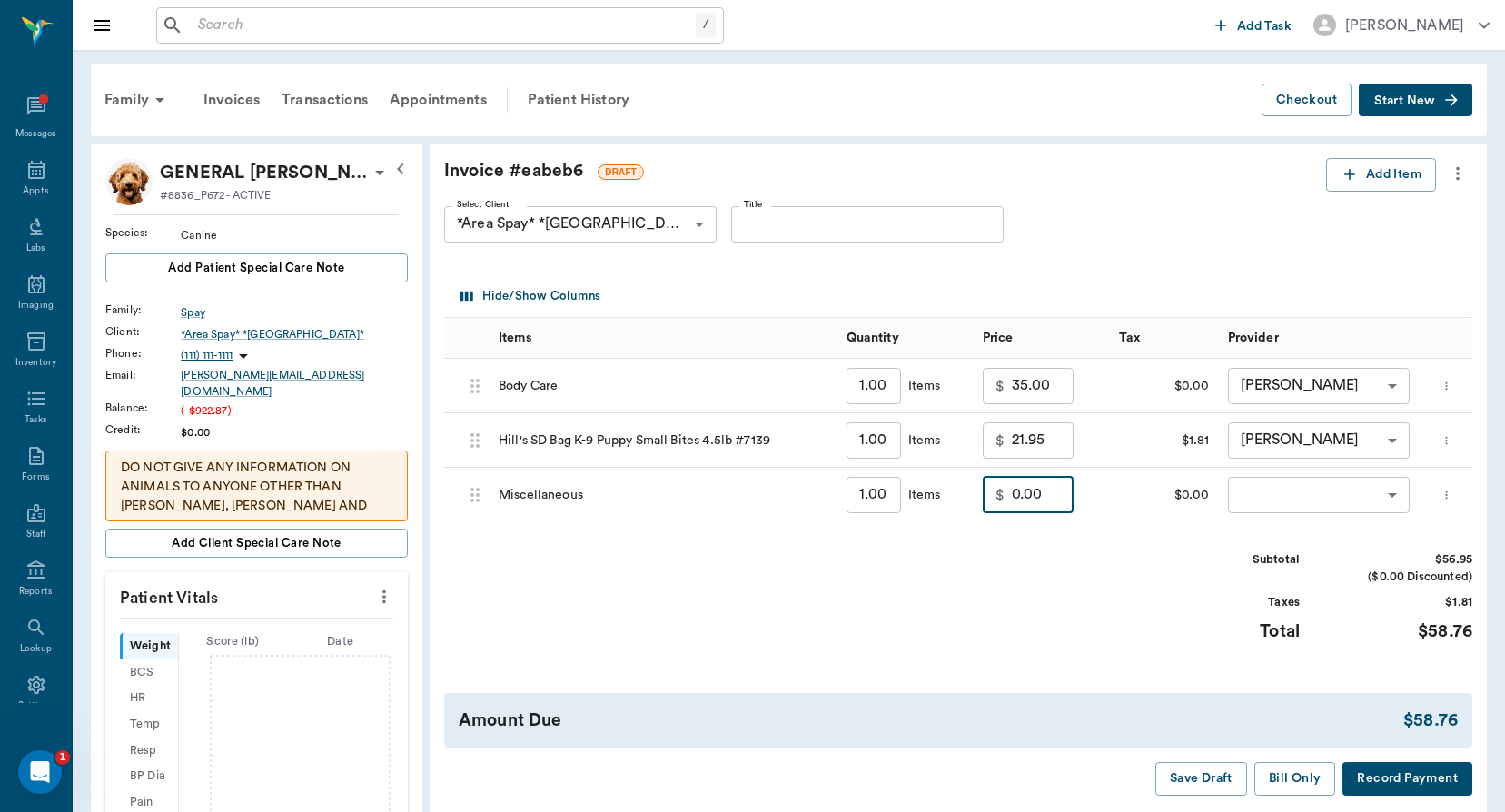
click at [1012, 506] on input "0.00" at bounding box center [1043, 495] width 61 height 36
type input "-11.39"
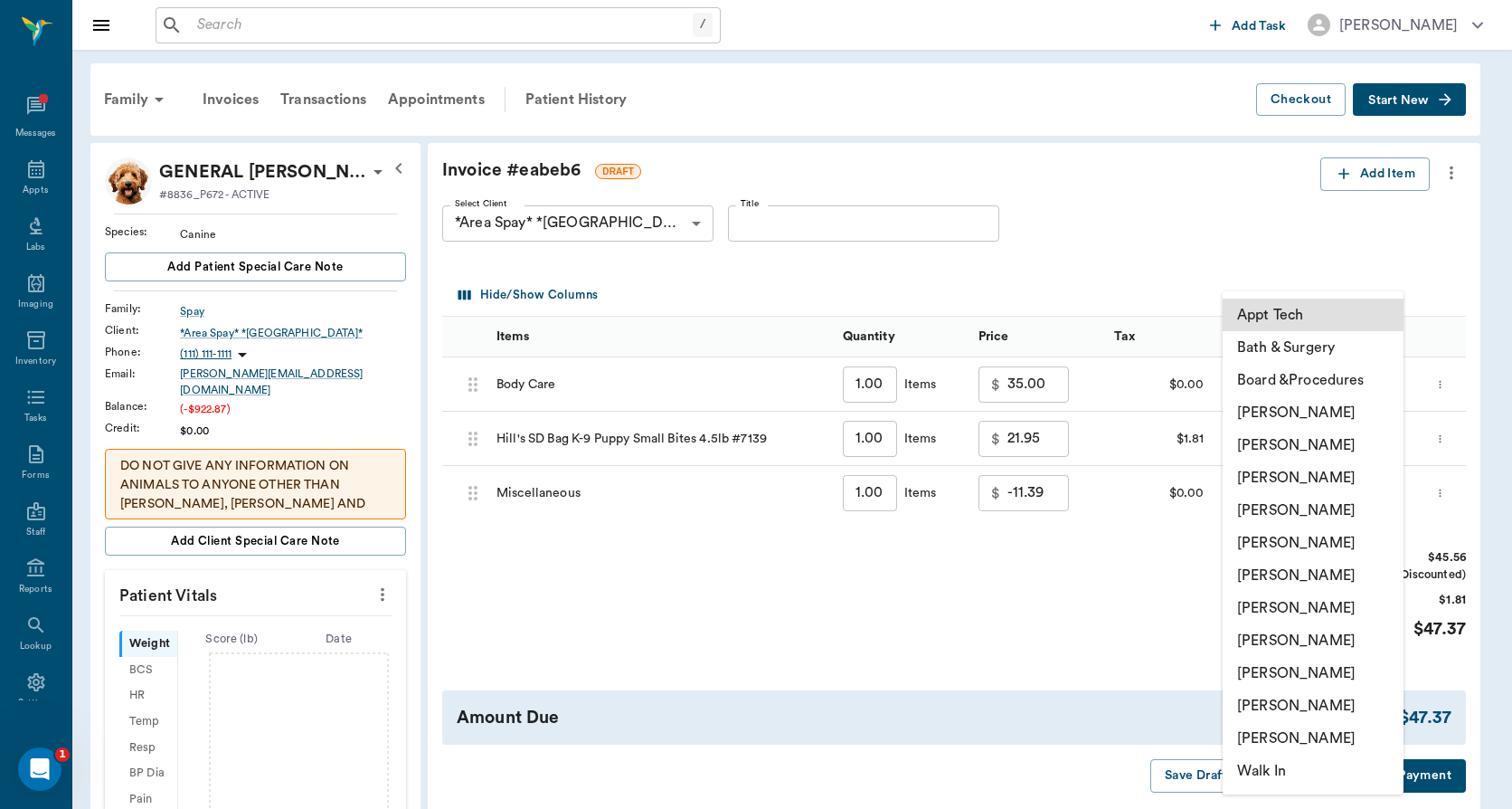
click at [1292, 494] on body "/ ​ Add Task [PERSON_NAME] Nectar Messages Appts Labs Imaging Inventory Tasks F…" at bounding box center [756, 774] width 1512 height 1547
click at [1288, 671] on li "[PERSON_NAME]" at bounding box center [1312, 673] width 181 height 32
type input "none-63ec2ede52e12b0ba117d0d7"
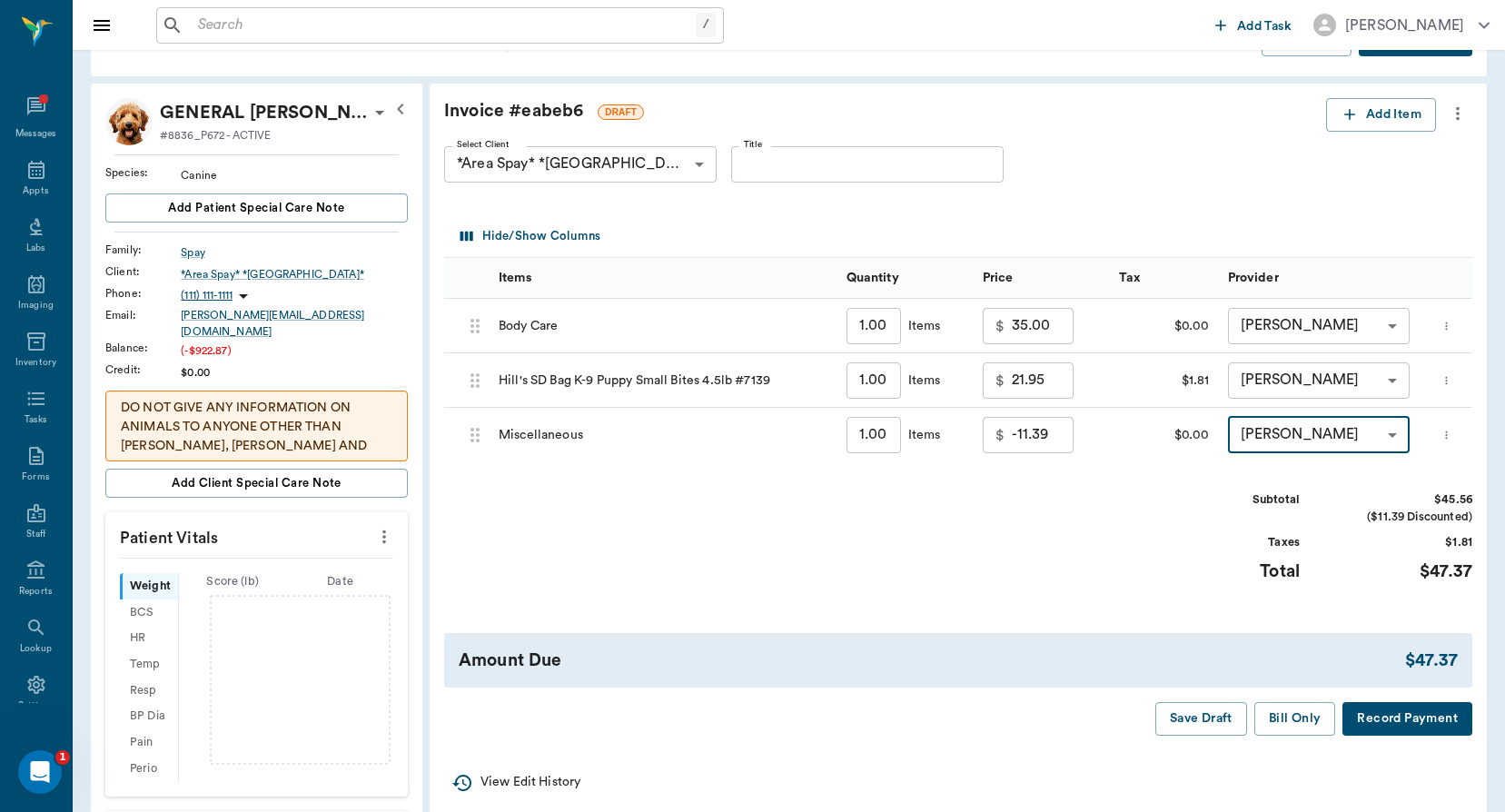
scroll to position [272, 0]
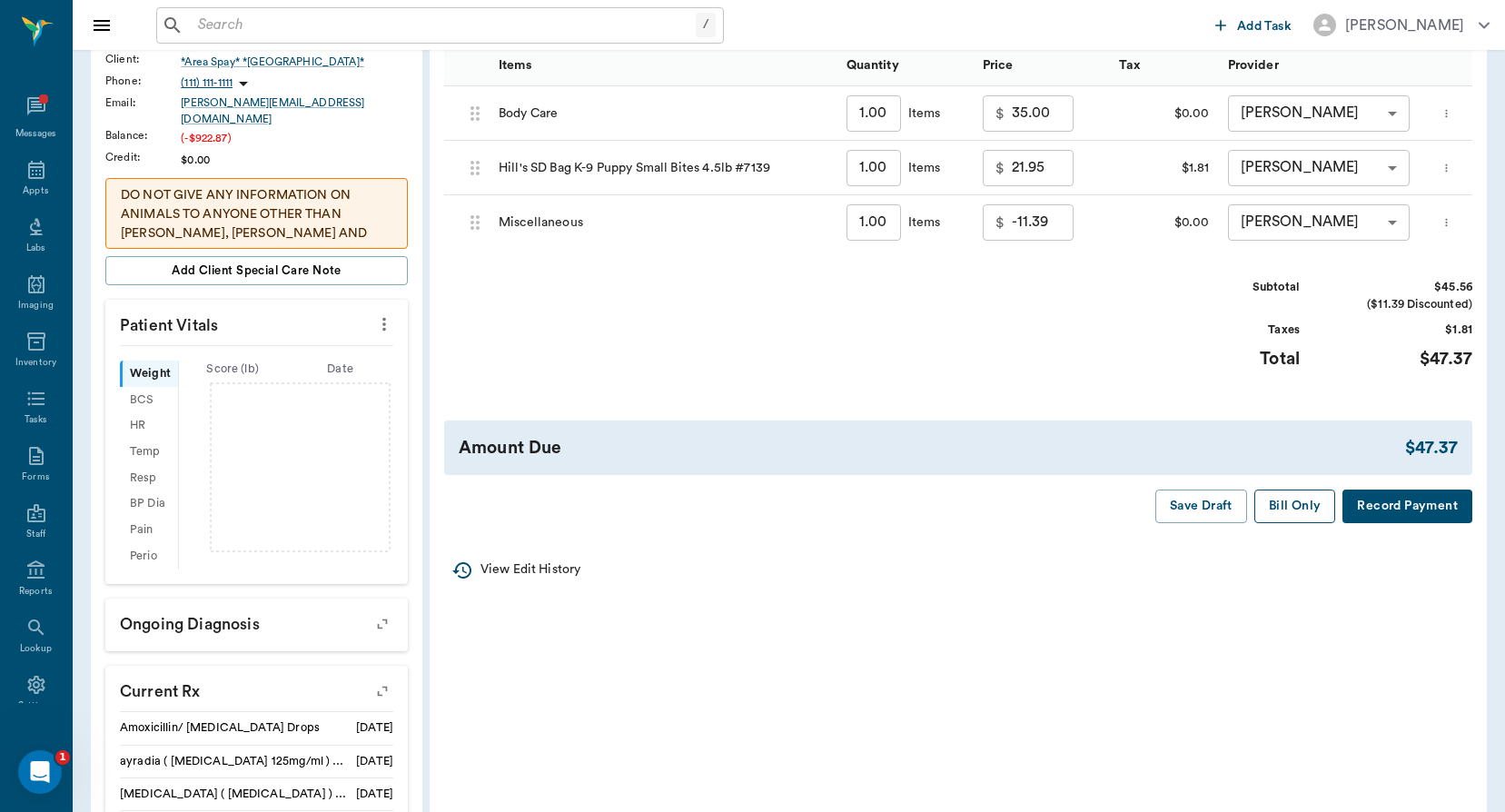
click at [1294, 521] on button "Bill Only" at bounding box center [1295, 505] width 82 height 34
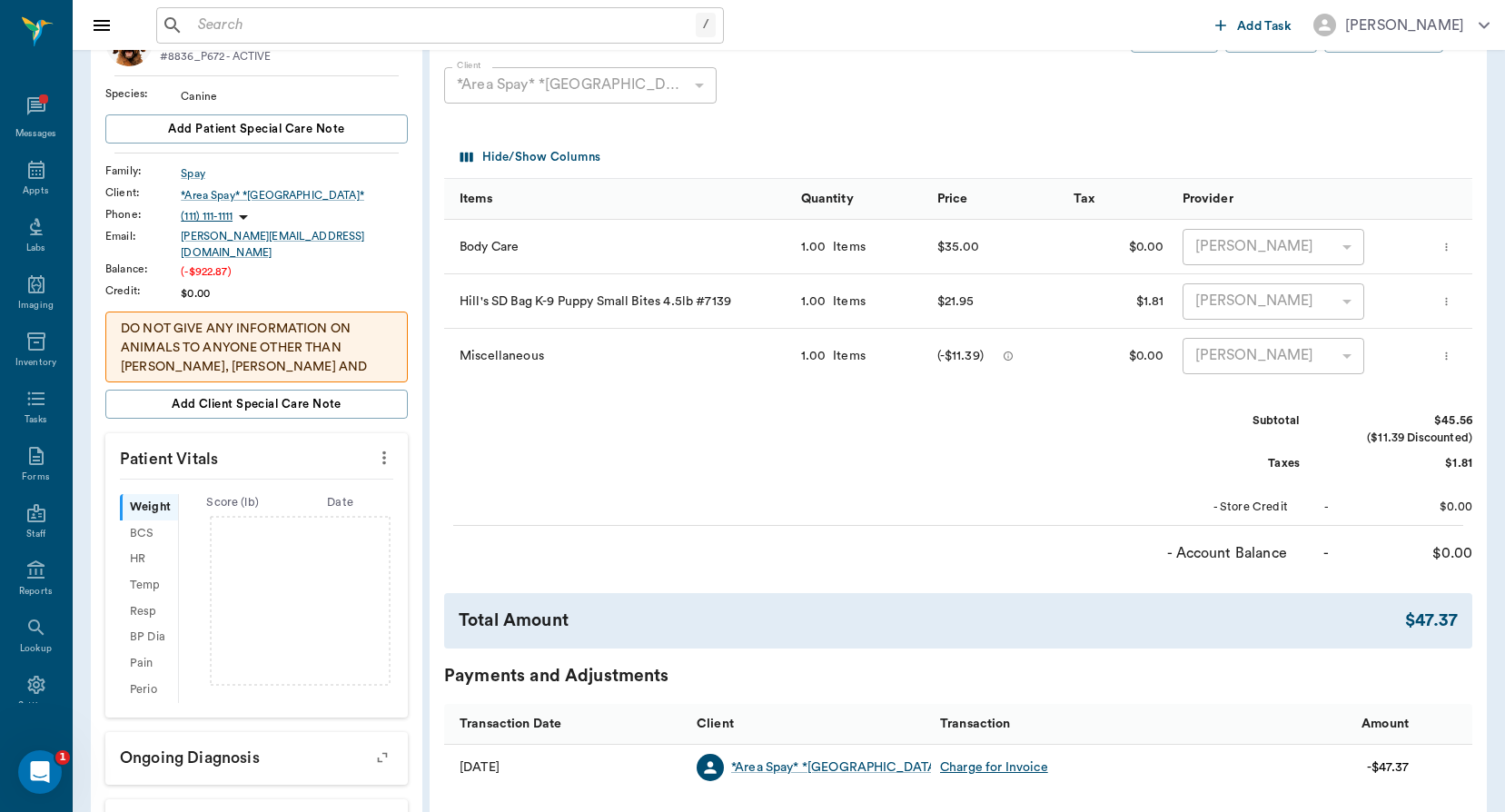
scroll to position [0, 0]
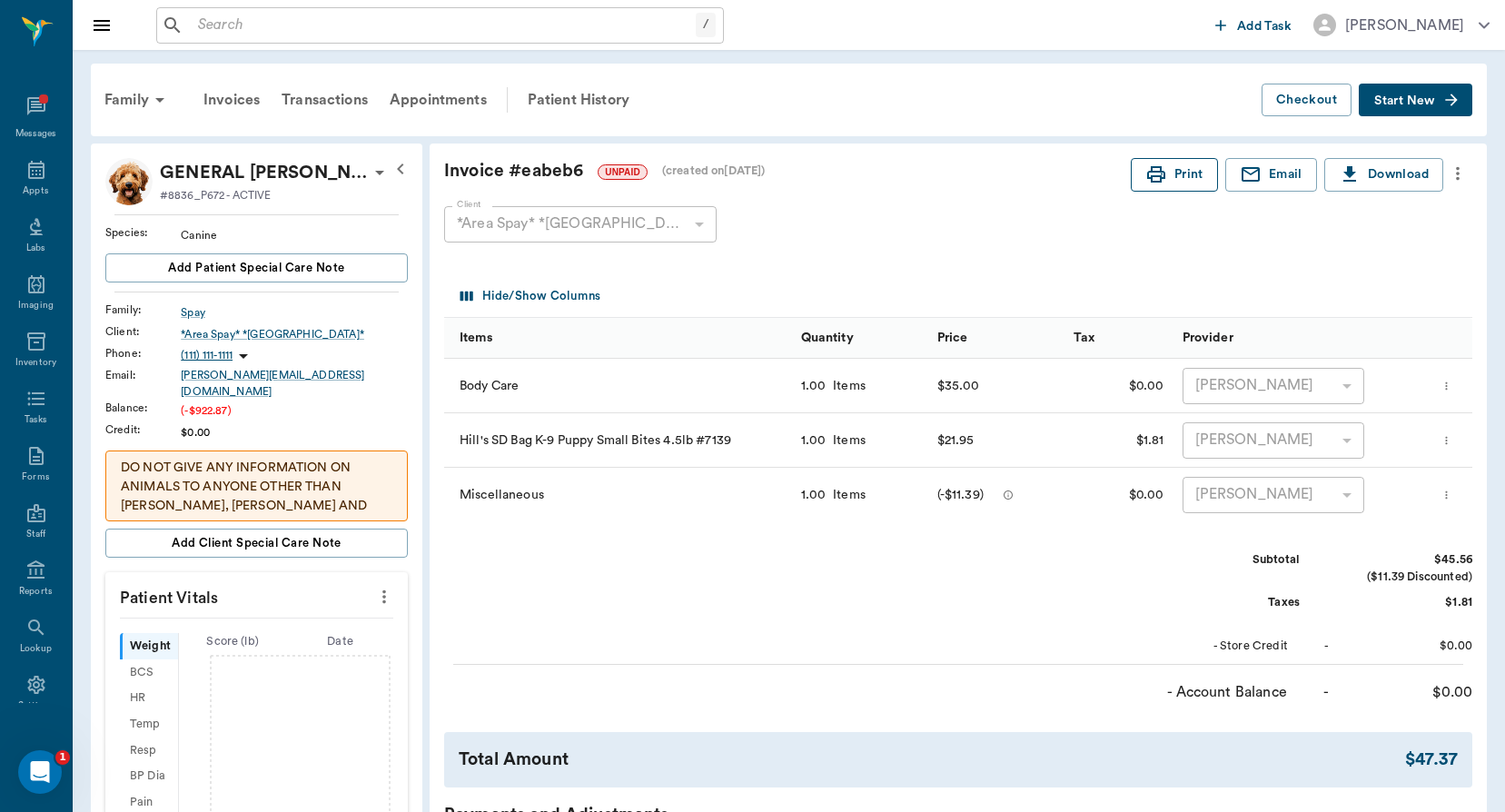
click at [1178, 180] on button "Print" at bounding box center [1174, 174] width 87 height 34
